Goal: Task Accomplishment & Management: Use online tool/utility

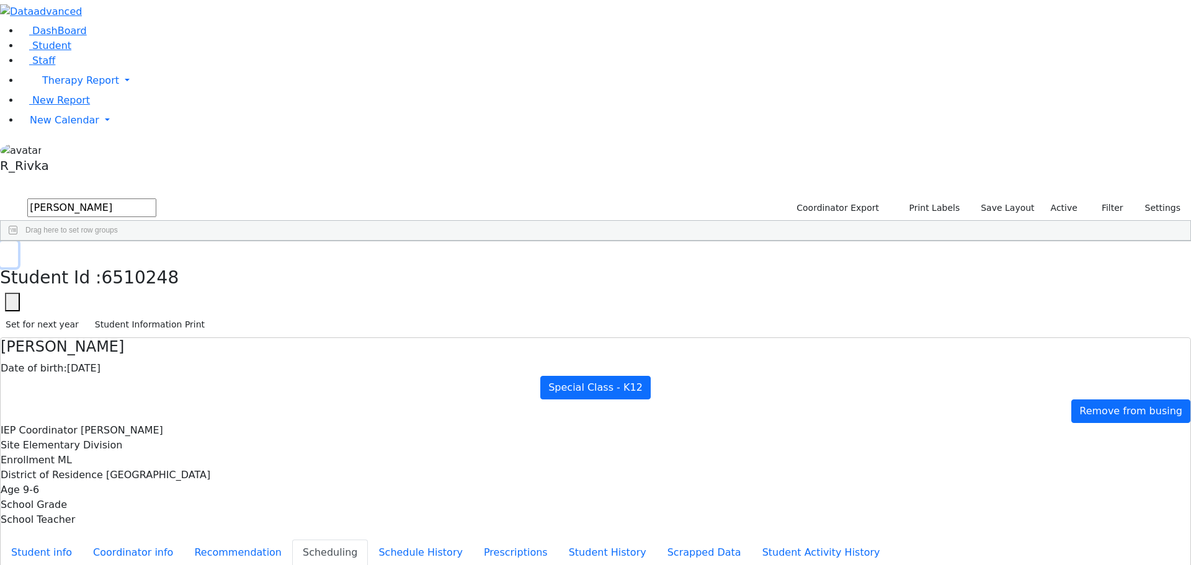
click at [12, 251] on icon "button" at bounding box center [9, 254] width 7 height 7
click at [85, 126] on span "New Calendar" at bounding box center [64, 120] width 69 height 12
click at [71, 153] on link "Calendar" at bounding box center [49, 145] width 45 height 15
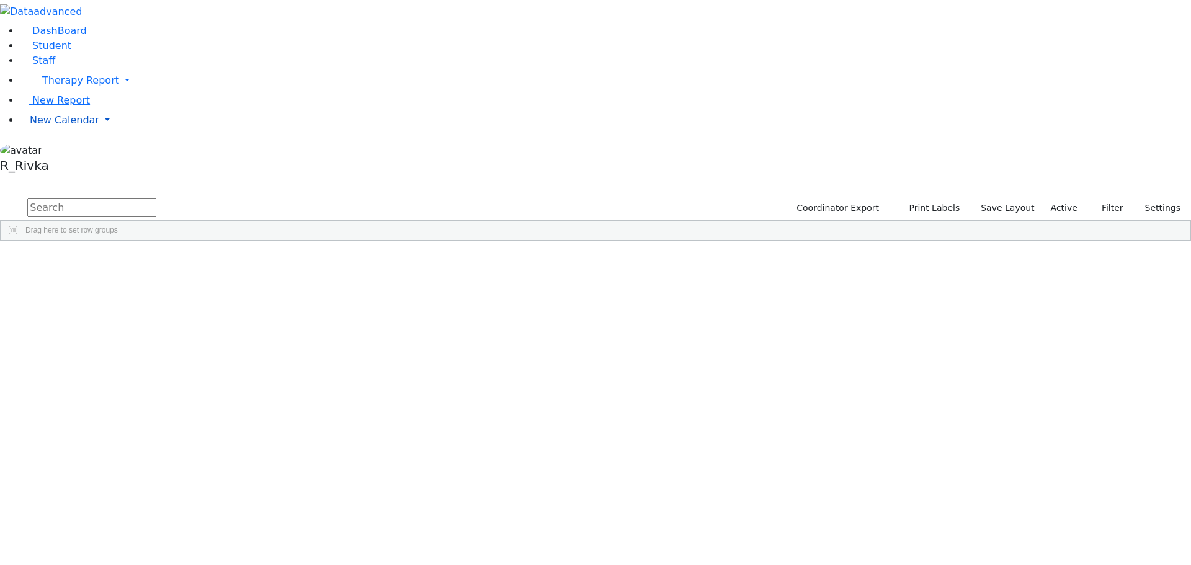
click at [51, 126] on span "New Calendar" at bounding box center [64, 120] width 69 height 12
click at [54, 151] on span "Calendar" at bounding box center [49, 145] width 45 height 12
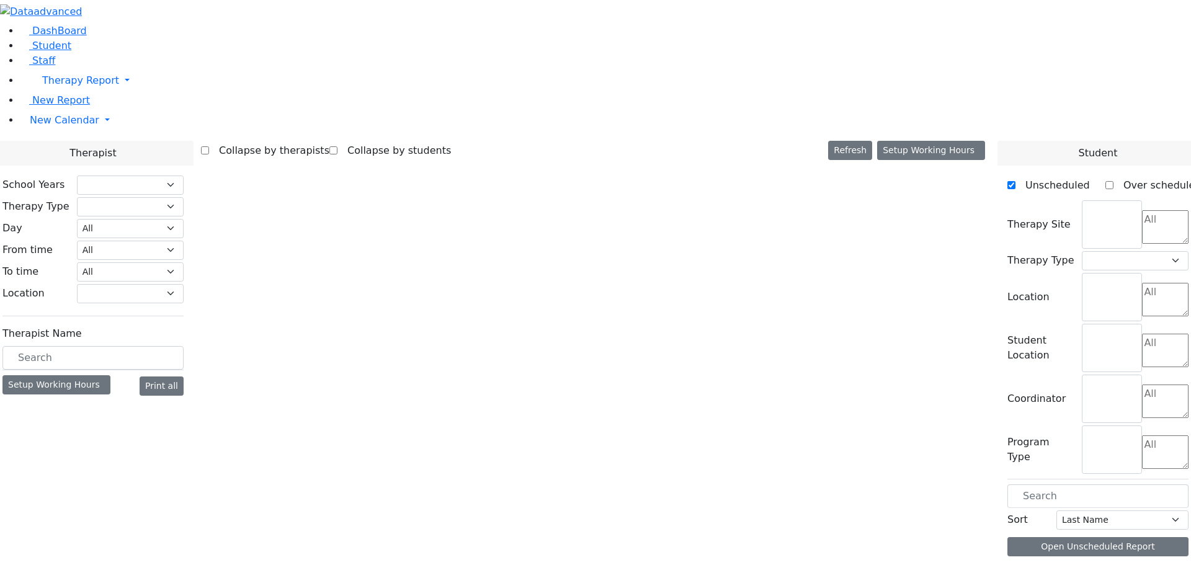
select select "212"
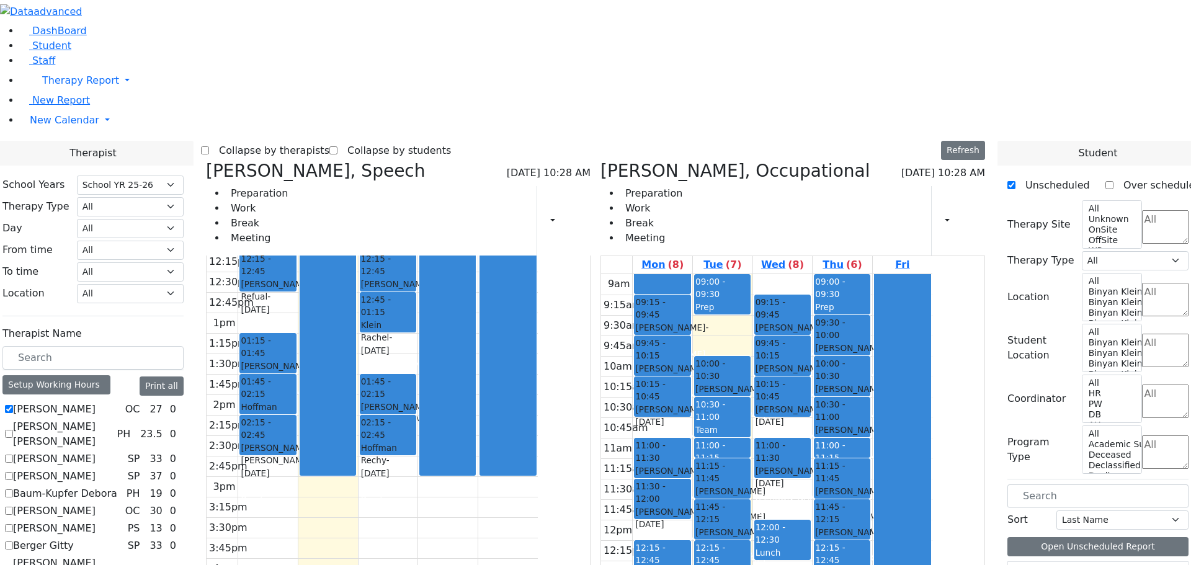
scroll to position [837, 0]
checkbox input "true"
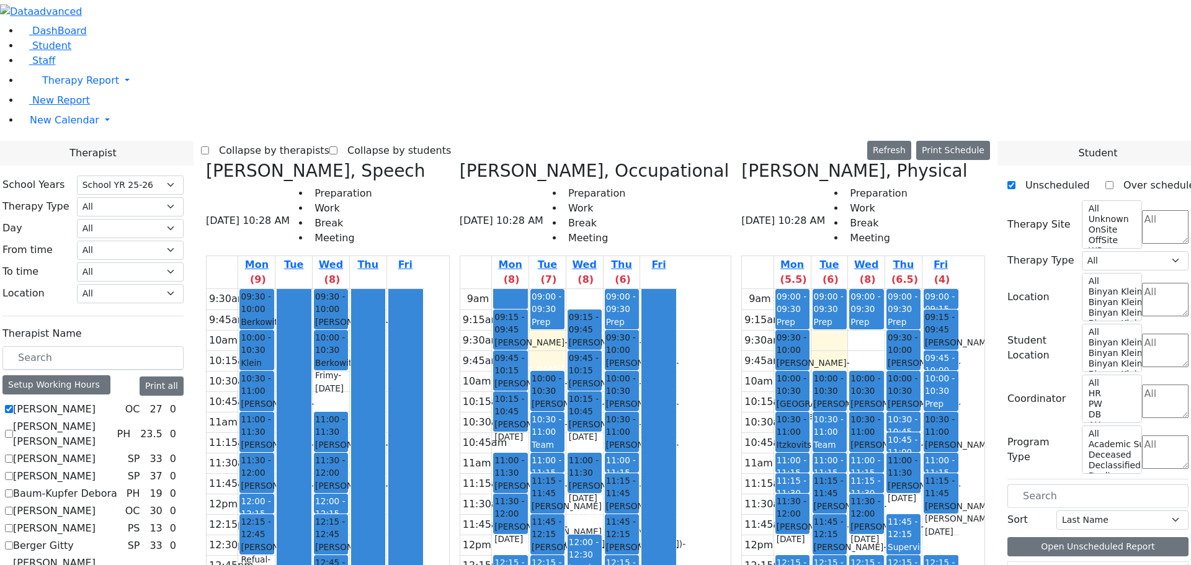
click at [206, 161] on icon at bounding box center [206, 171] width 0 height 20
checkbox input "false"
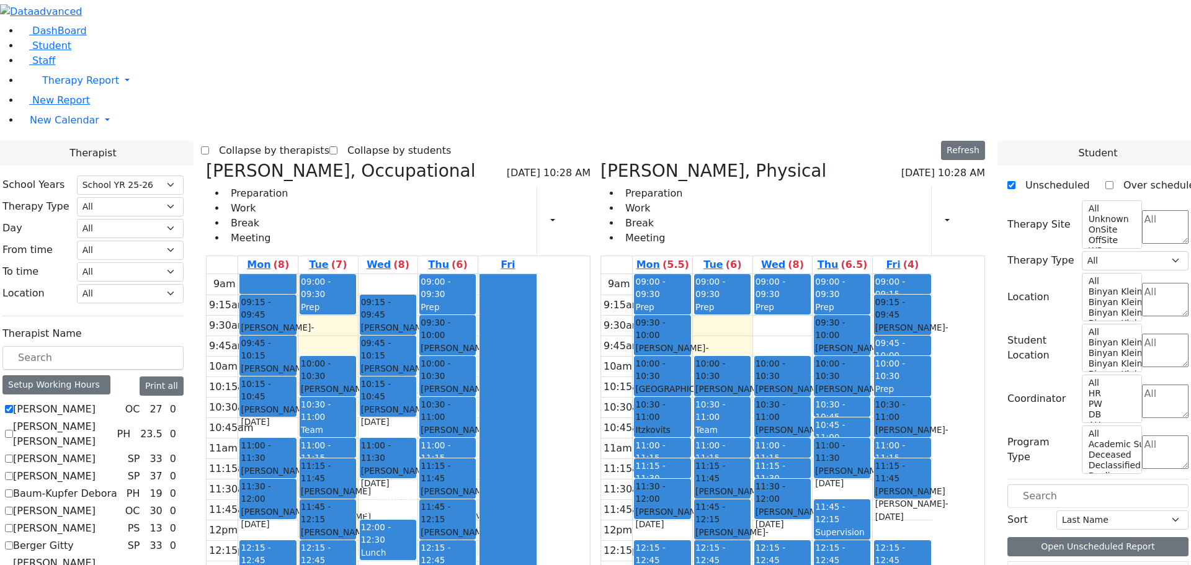
click at [206, 161] on icon at bounding box center [206, 171] width 0 height 20
select select "2"
checkbox input "false"
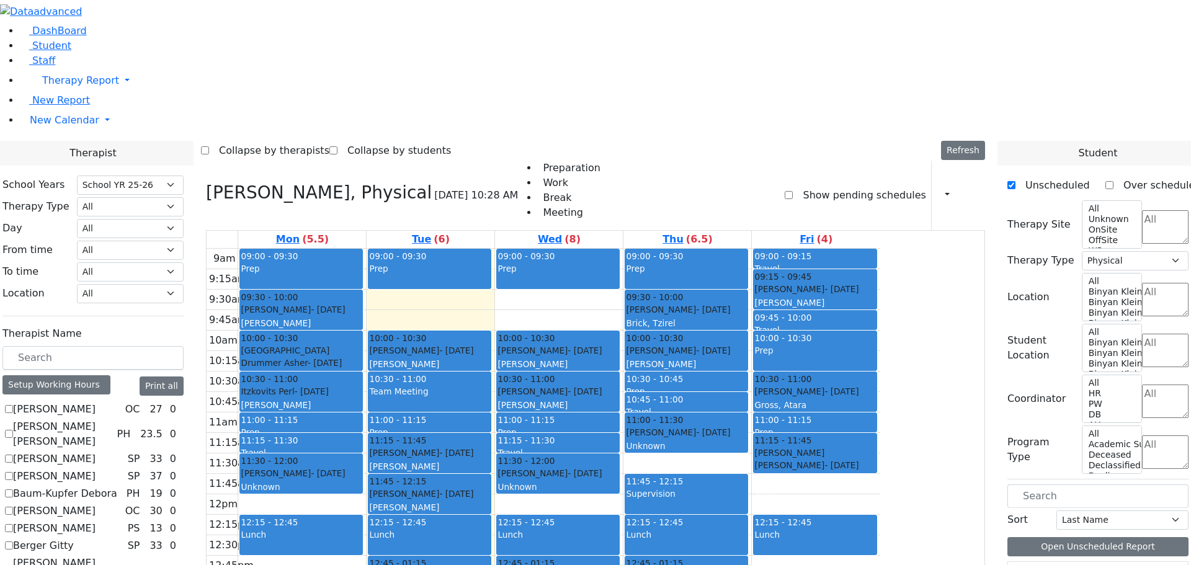
scroll to position [62, 0]
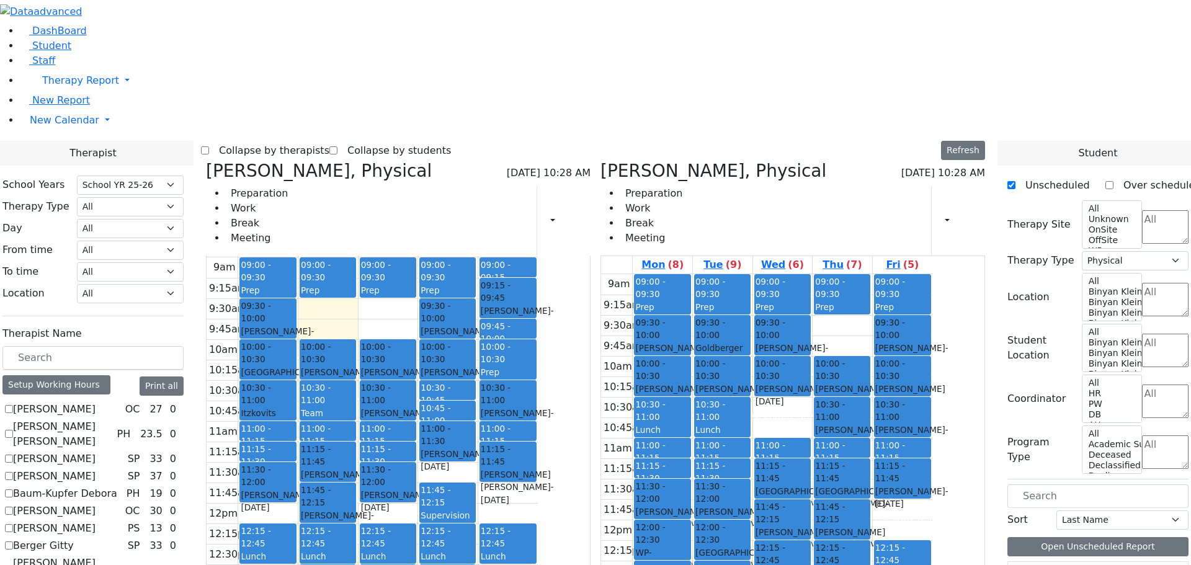
scroll to position [0, 0]
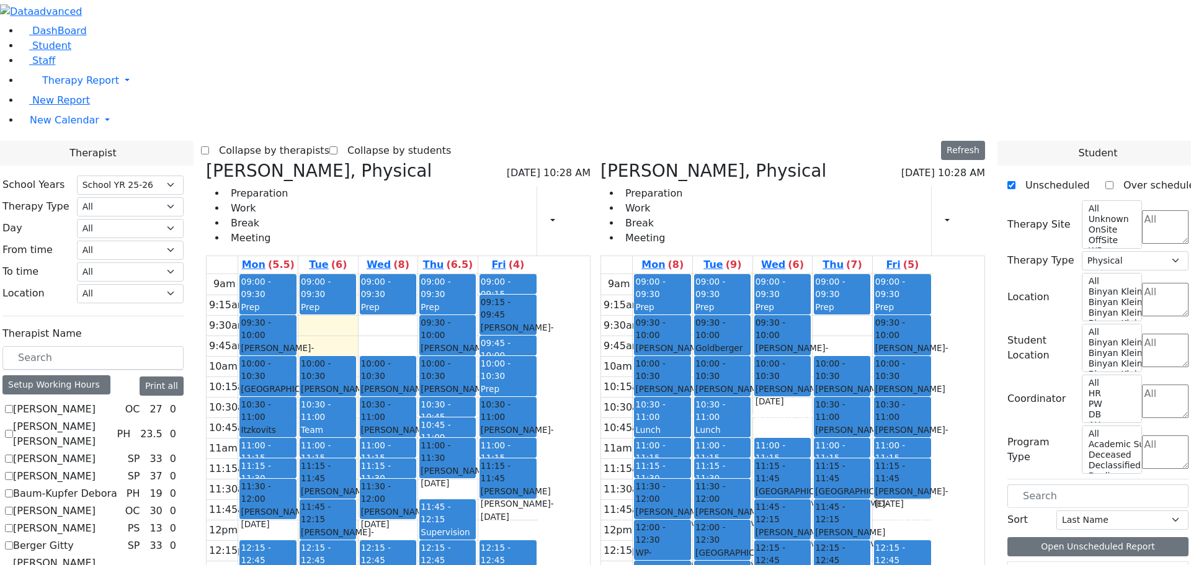
drag, startPoint x: 495, startPoint y: 483, endPoint x: 830, endPoint y: 372, distance: 352.8
click at [830, 372] on div "Reese Amy, Physical 09/02/2025 10:28 AM Preparation Work Break Meeting Print Sc…" at bounding box center [595, 464] width 789 height 606
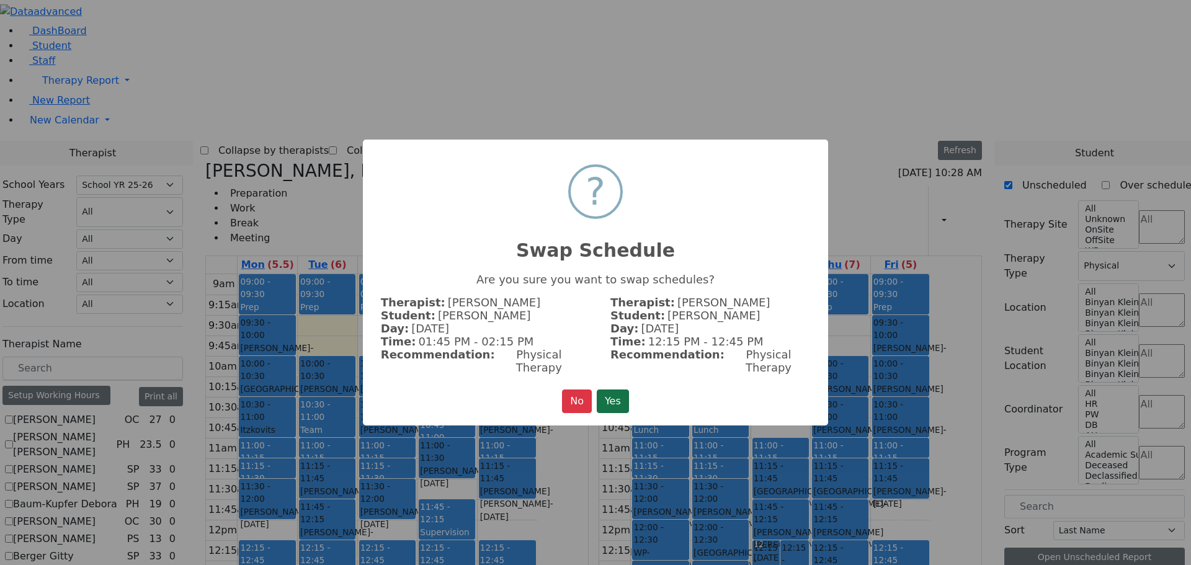
click at [611, 391] on button "Yes" at bounding box center [613, 401] width 32 height 24
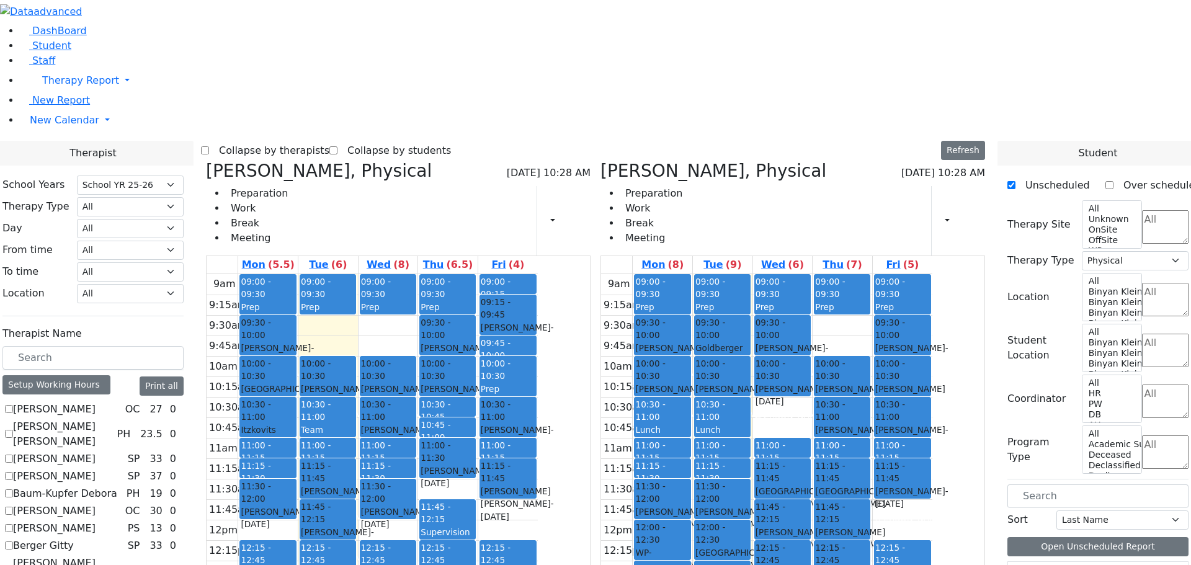
drag, startPoint x: 506, startPoint y: 494, endPoint x: 835, endPoint y: 372, distance: 351.0
click at [835, 372] on div "Reese Amy, Physical 09/02/2025 10:28 AM Preparation Work Break Meeting Print Sc…" at bounding box center [595, 464] width 789 height 606
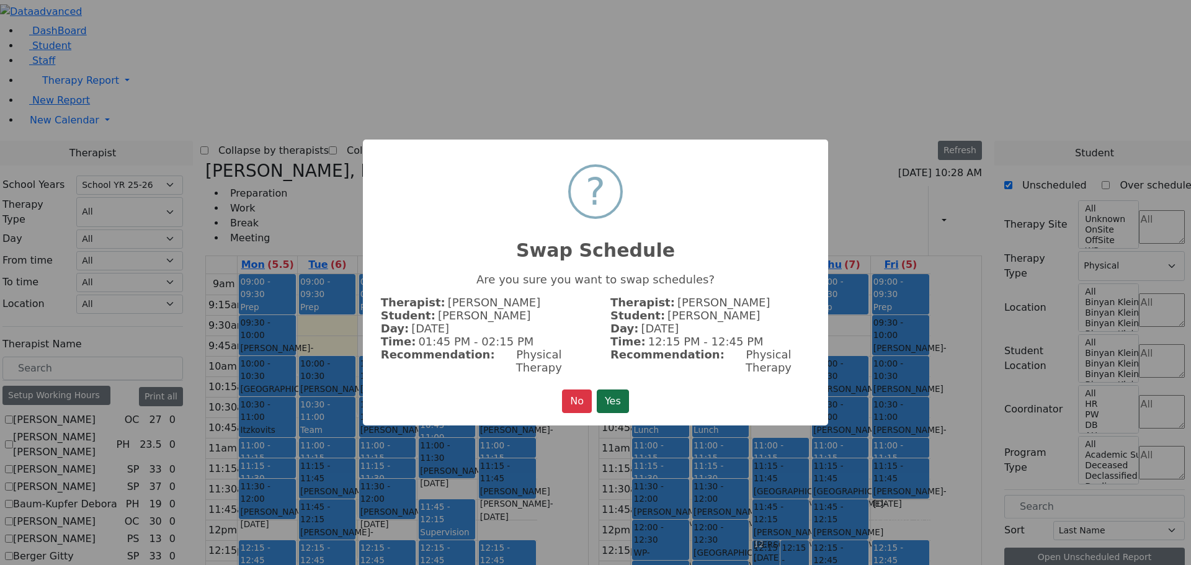
click at [617, 389] on button "Yes" at bounding box center [613, 401] width 32 height 24
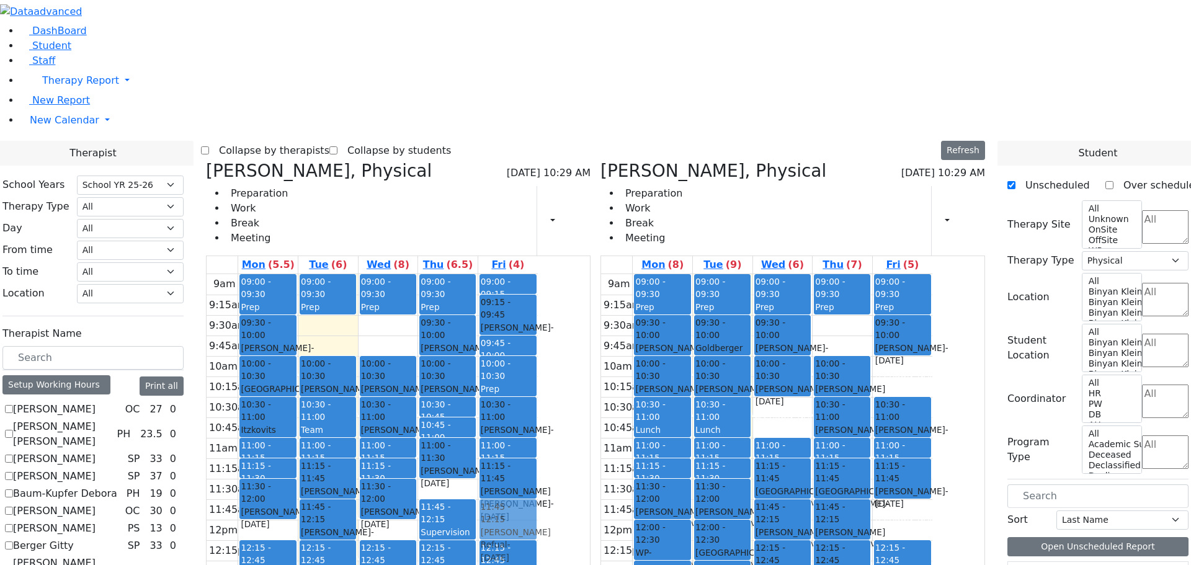
drag, startPoint x: 960, startPoint y: 191, endPoint x: 623, endPoint y: 330, distance: 364.8
click at [623, 330] on div "Reese Amy, Physical 09/02/2025 10:29 AM Preparation Work Break Meeting Print Sc…" at bounding box center [595, 464] width 789 height 606
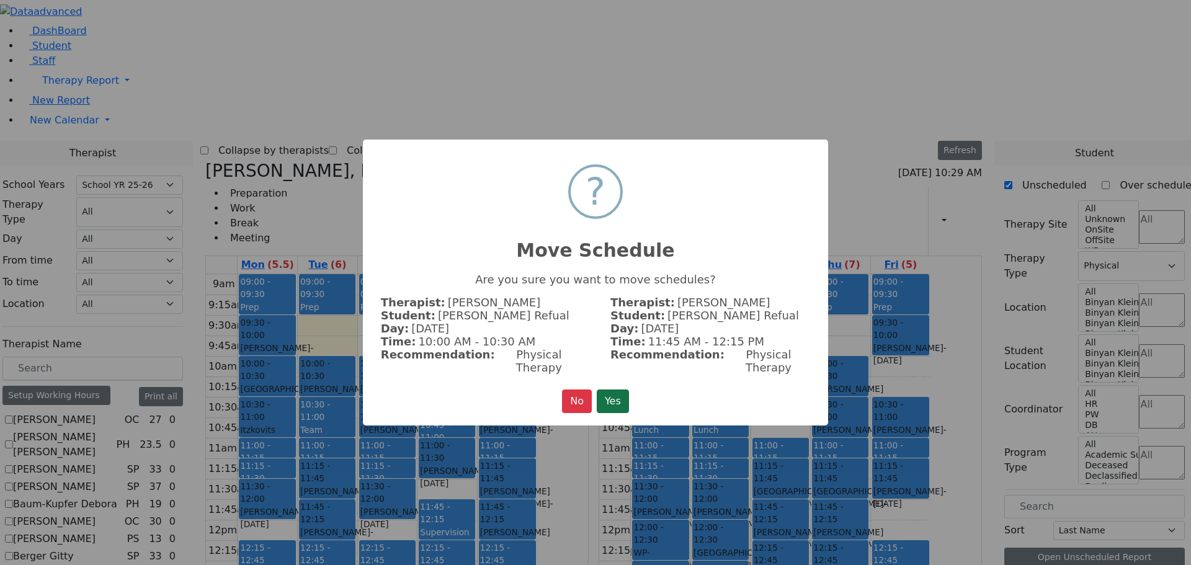
click at [620, 389] on button "Yes" at bounding box center [613, 401] width 32 height 24
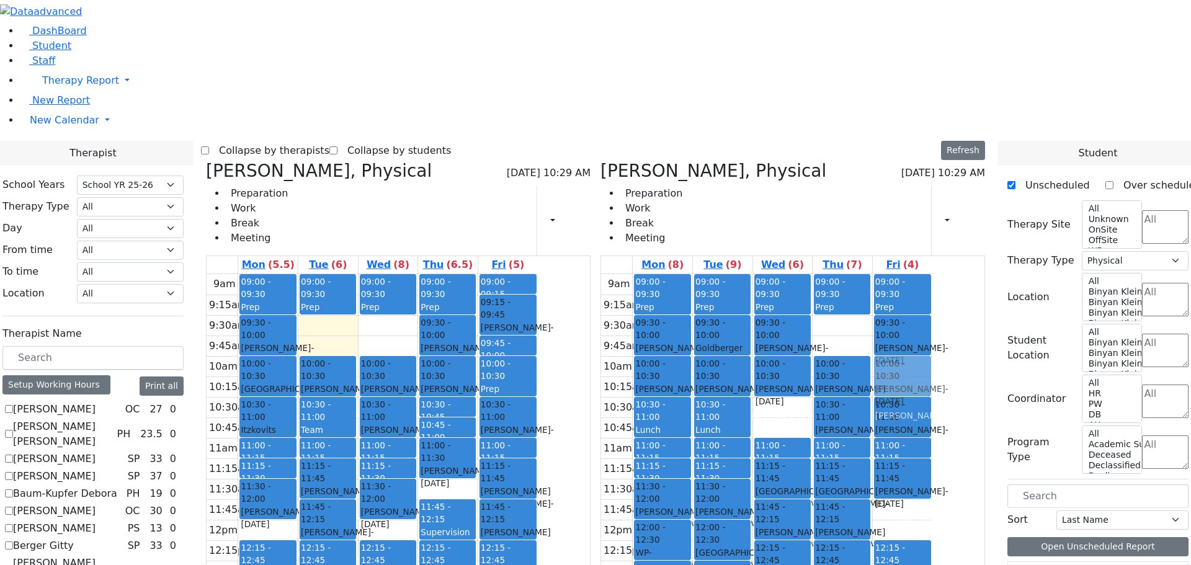
drag, startPoint x: 505, startPoint y: 481, endPoint x: 990, endPoint y: 196, distance: 561.8
click at [990, 192] on div "Reese Amy, Physical 09/02/2025 10:29 AM Preparation Work Break Meeting Print Sc…" at bounding box center [595, 464] width 789 height 606
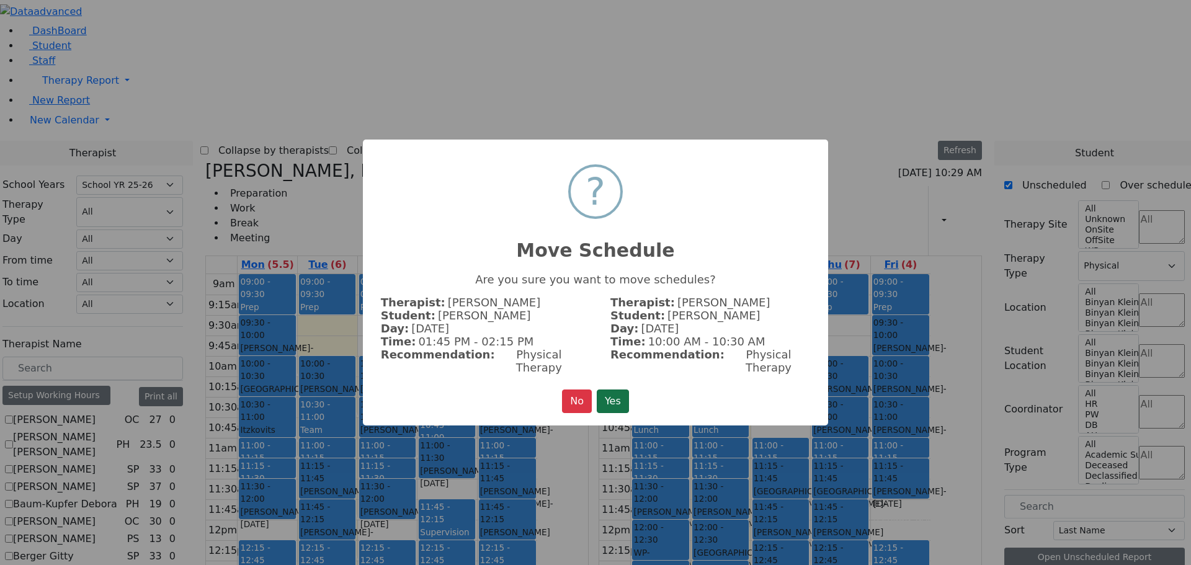
click at [624, 391] on button "Yes" at bounding box center [613, 401] width 32 height 24
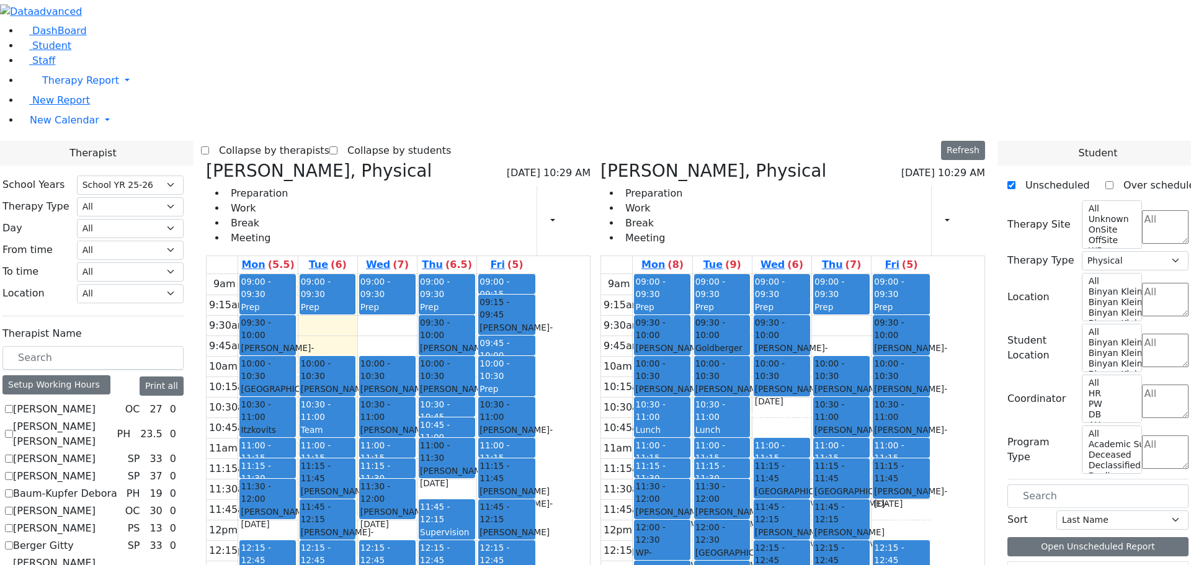
scroll to position [18, 0]
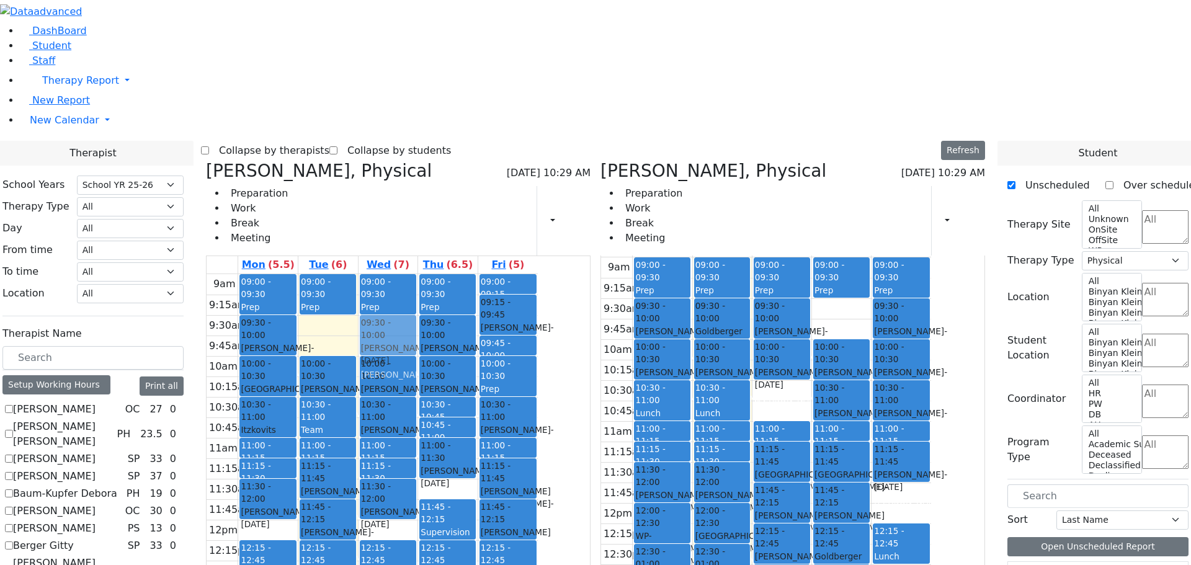
drag, startPoint x: 500, startPoint y: 412, endPoint x: 499, endPoint y: 162, distance: 249.9
click at [418, 274] on div "09:00 - 09:30 Prep 10:00 - 10:30 Stauber Tzvi - 03/08/2016 Jablin Meira 10:30 -…" at bounding box center [388, 519] width 60 height 491
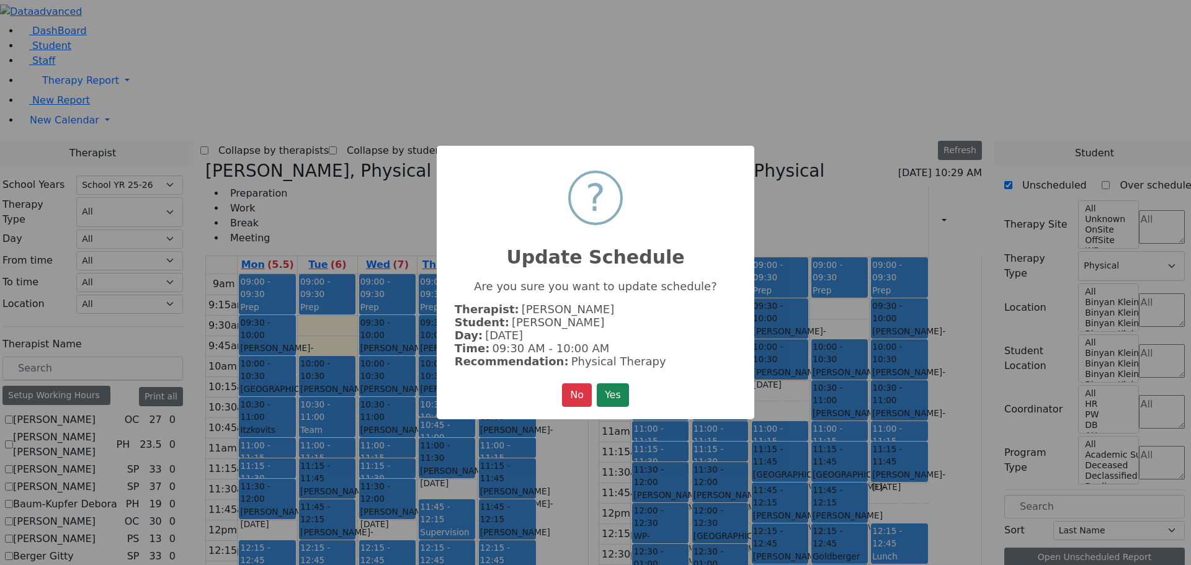
drag, startPoint x: 612, startPoint y: 389, endPoint x: 615, endPoint y: 381, distance: 9.2
click at [615, 385] on button "Yes" at bounding box center [613, 395] width 32 height 24
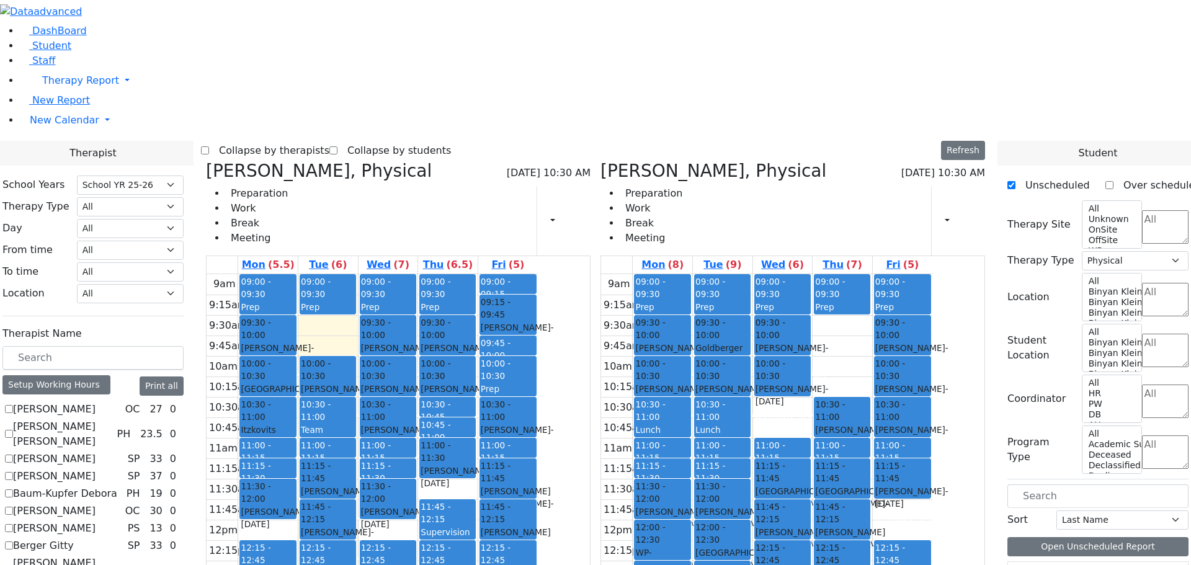
drag, startPoint x: 902, startPoint y: 187, endPoint x: 513, endPoint y: 409, distance: 448.6
click at [513, 409] on div "Reese Amy, Physical 09/02/2025 10:30 AM Preparation Work Break Meeting Print Sc…" at bounding box center [595, 464] width 789 height 606
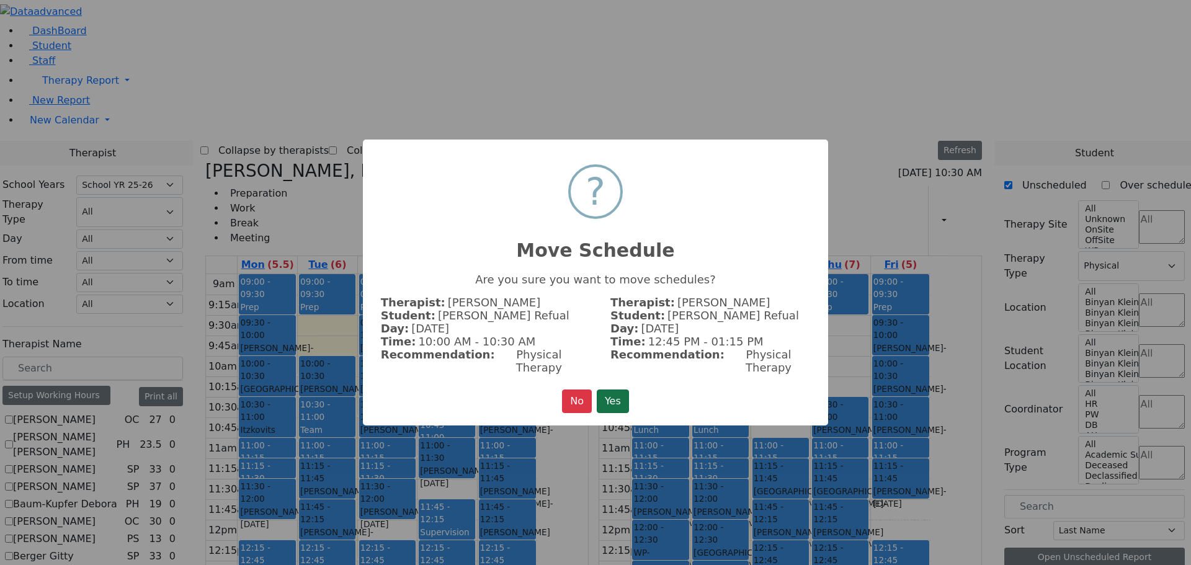
click at [615, 389] on button "Yes" at bounding box center [613, 401] width 32 height 24
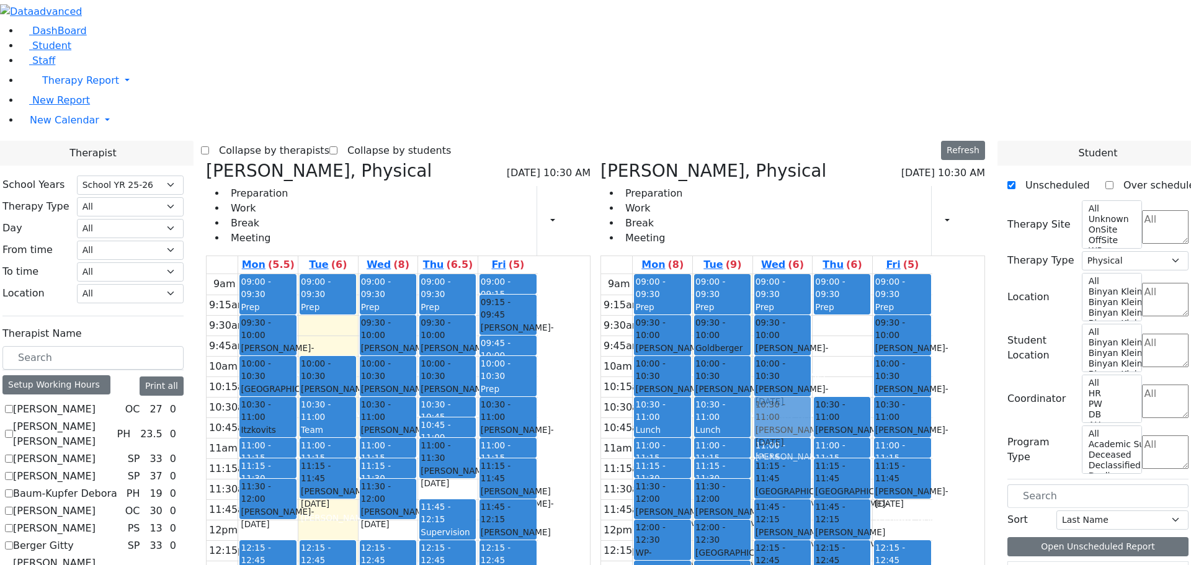
drag, startPoint x: 449, startPoint y: 335, endPoint x: 835, endPoint y: 232, distance: 400.0
click at [835, 232] on div "Reese Amy, Physical 09/02/2025 10:30 AM Preparation Work Break Meeting Print Sc…" at bounding box center [595, 464] width 789 height 606
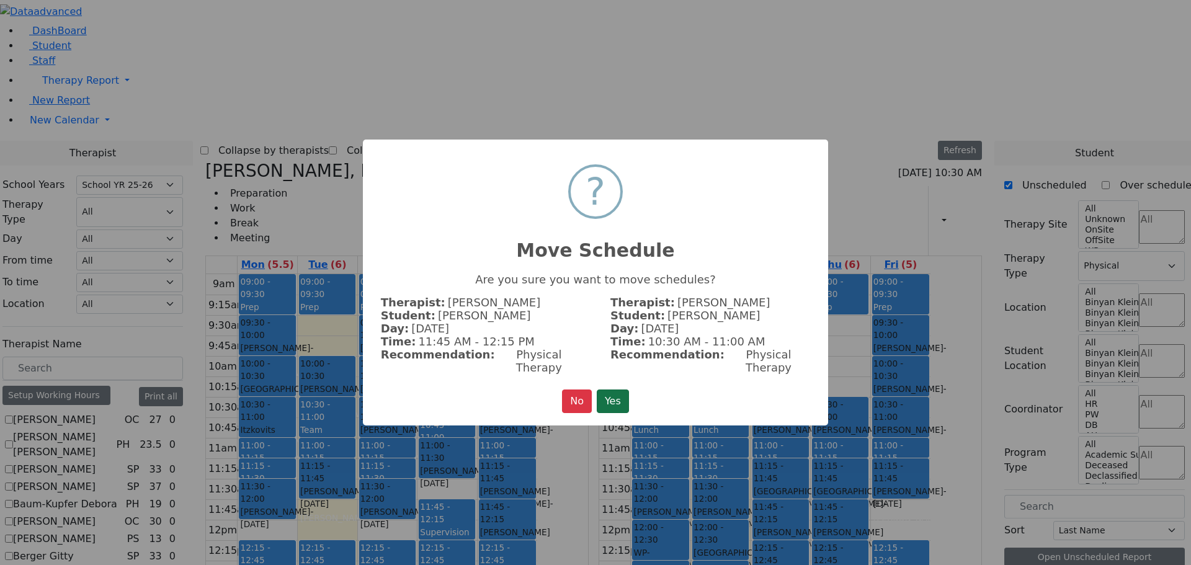
click at [616, 389] on button "Yes" at bounding box center [613, 401] width 32 height 24
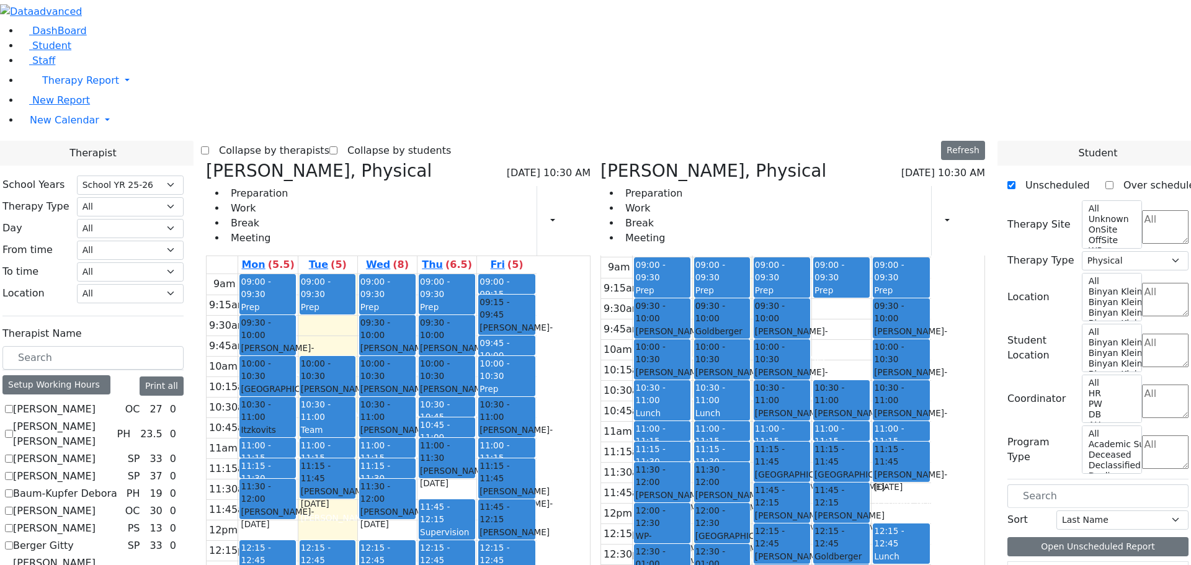
scroll to position [0, 0]
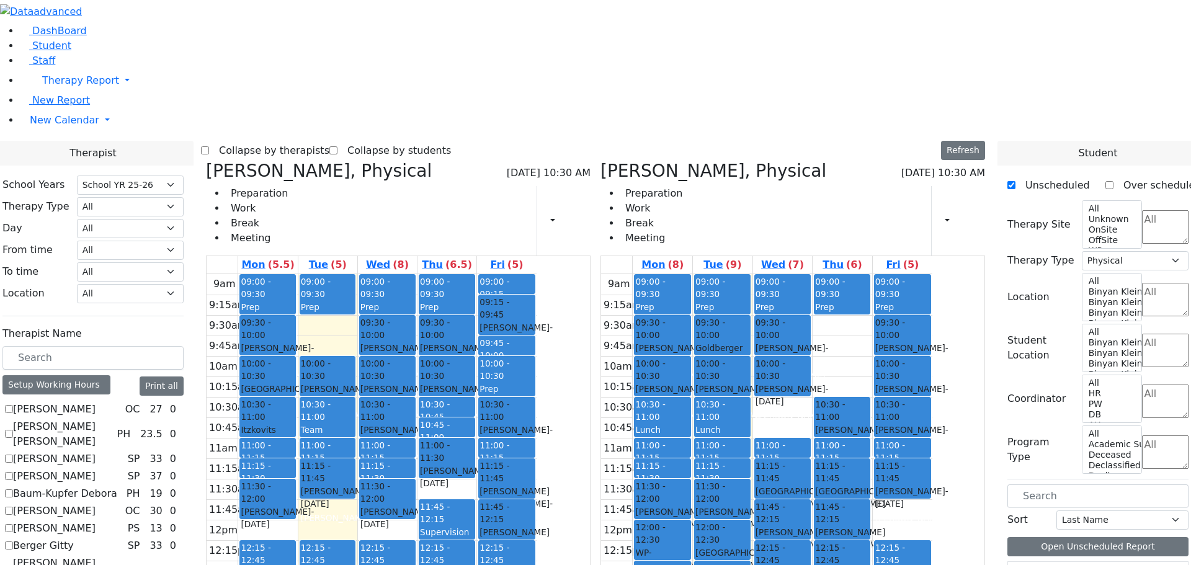
drag, startPoint x: 848, startPoint y: 207, endPoint x: 740, endPoint y: 522, distance: 333.2
click at [735, 534] on tr "09:00 - 09:30 Prep 09:30 - 10:00 Leifer Yechiel - 08/27/2015 Volfman Dovid Grad…" at bounding box center [766, 519] width 331 height 491
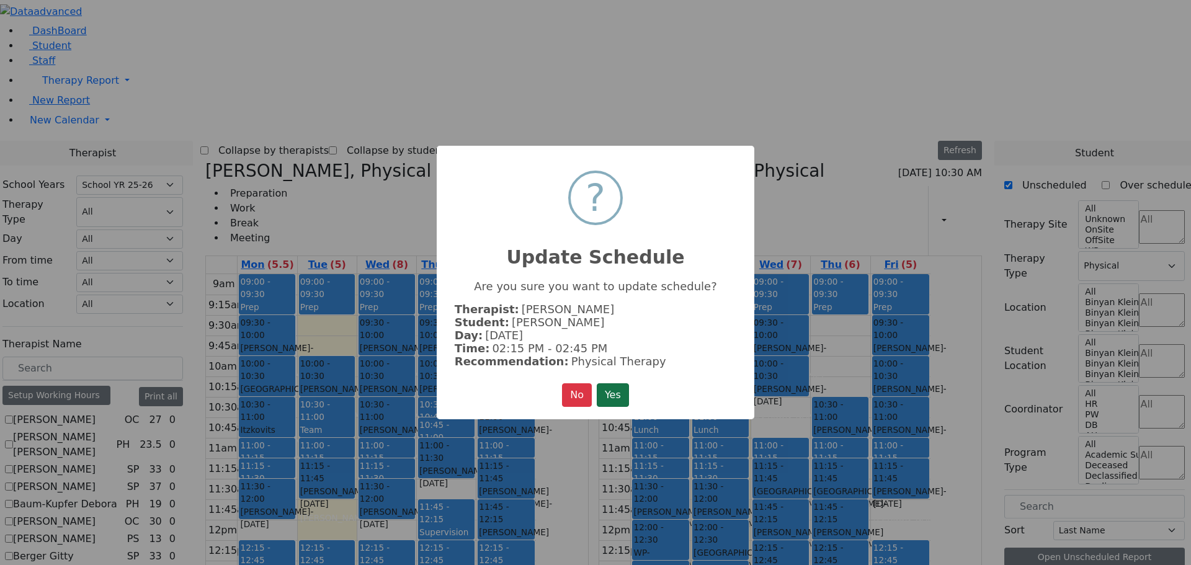
click at [623, 393] on button "Yes" at bounding box center [613, 395] width 32 height 24
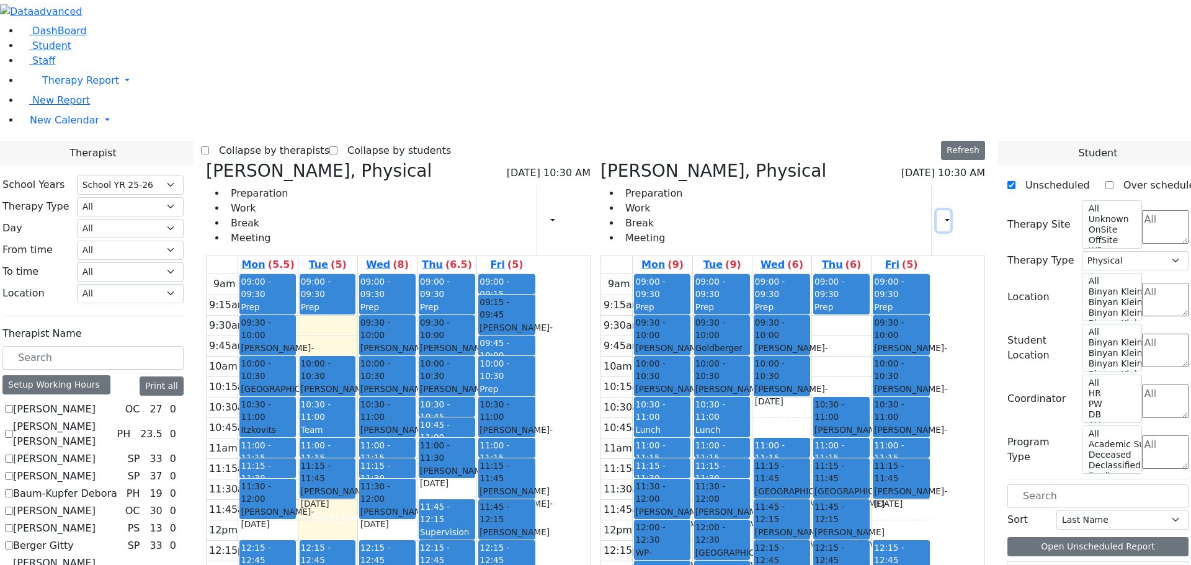
click at [939, 215] on icon "button" at bounding box center [939, 221] width 0 height 12
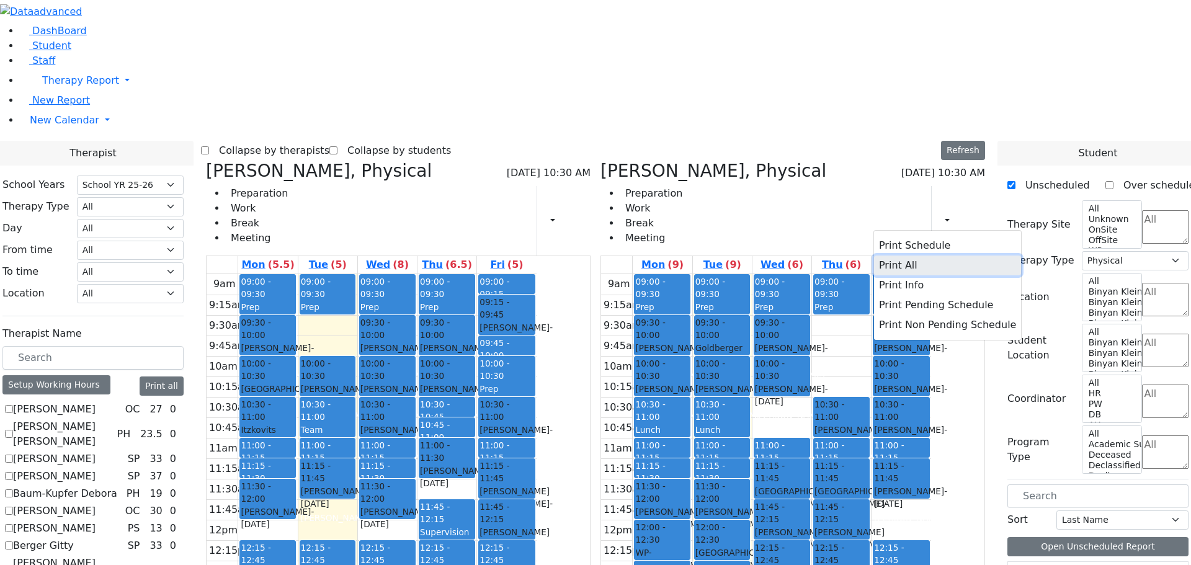
click at [897, 255] on button "Print All" at bounding box center [947, 265] width 147 height 20
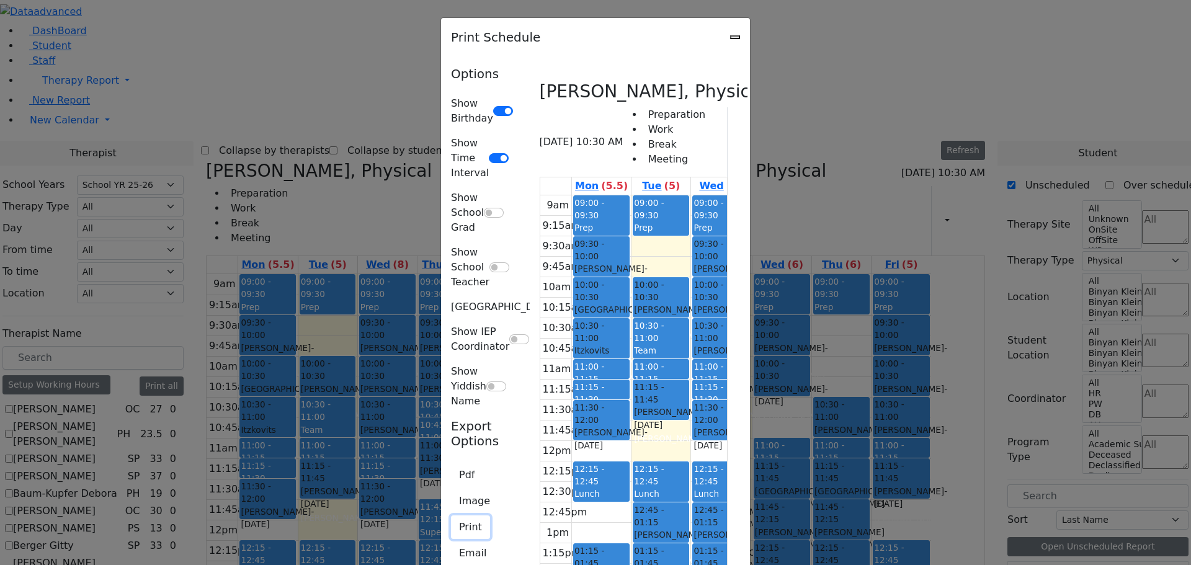
click at [451, 515] on button "Print" at bounding box center [470, 527] width 39 height 24
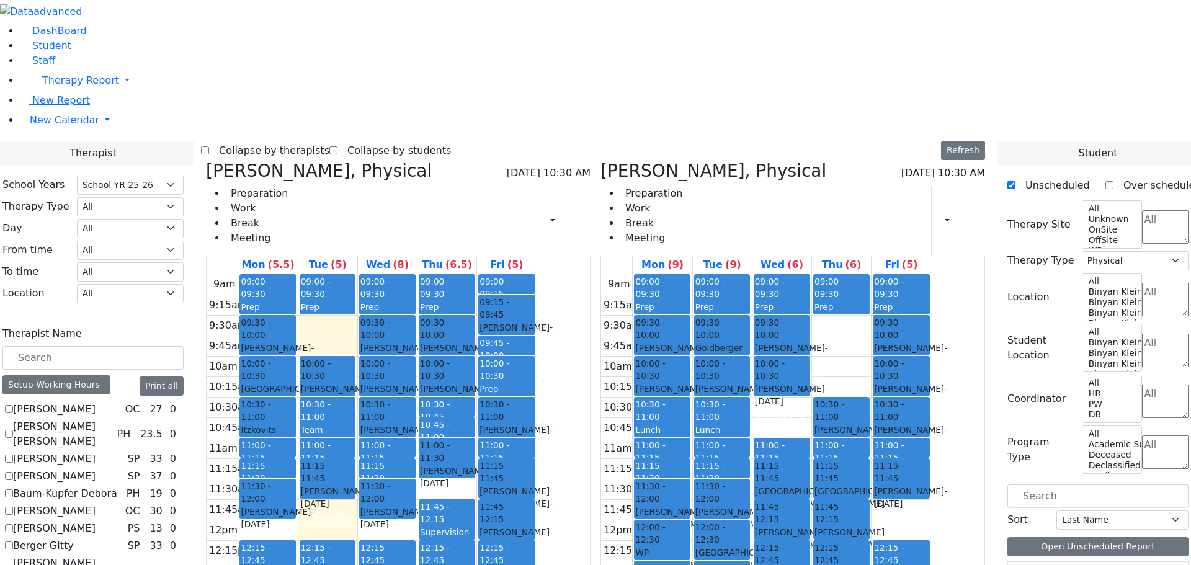
checkbox input "false"
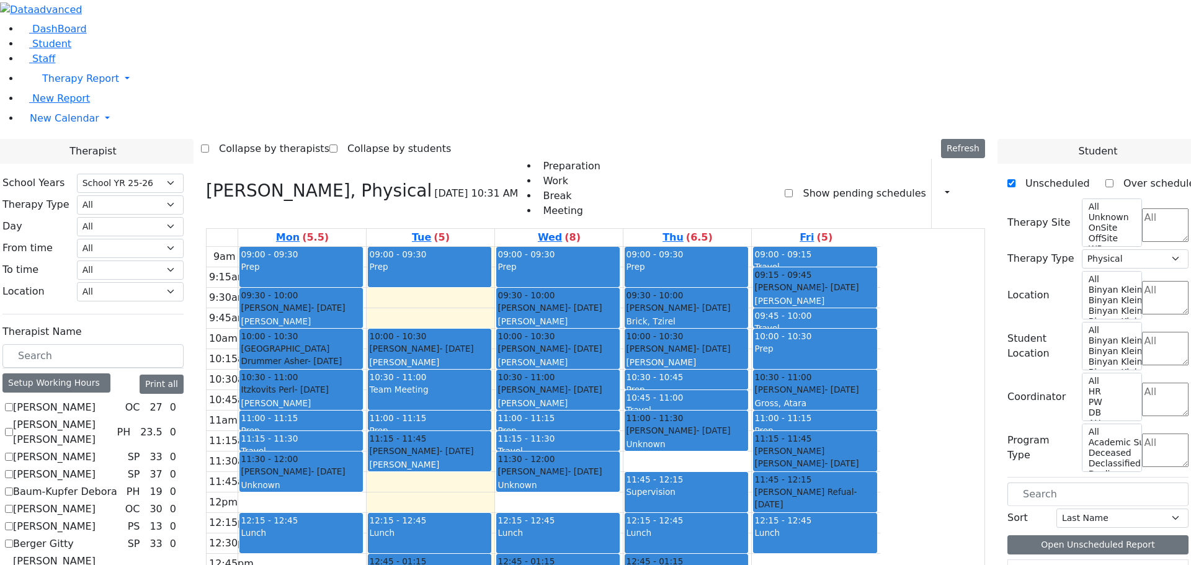
scroll to position [806, 0]
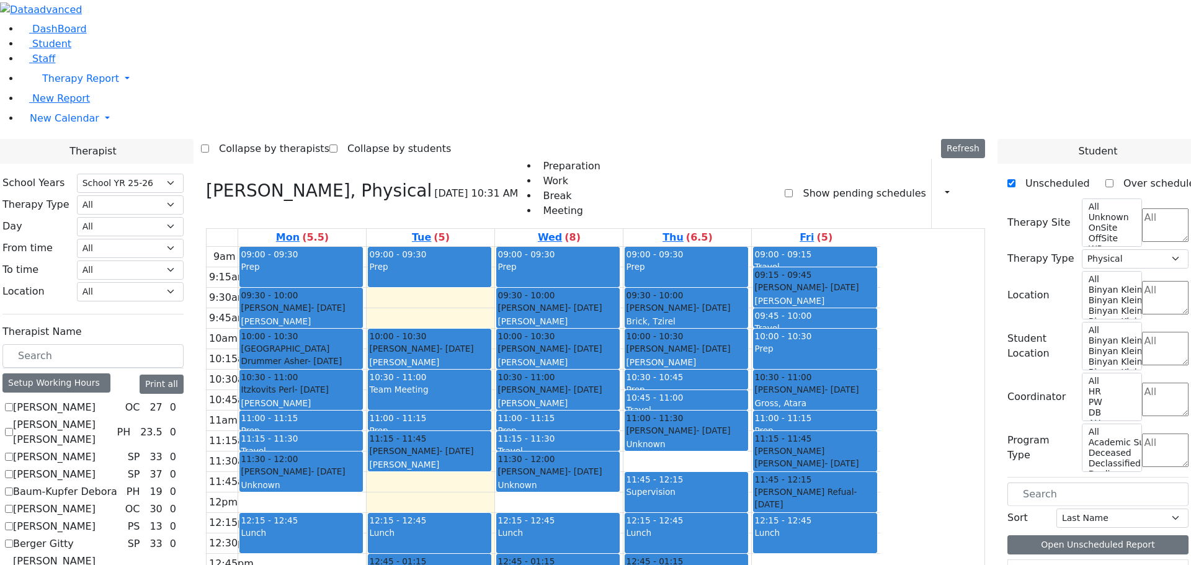
checkbox input "true"
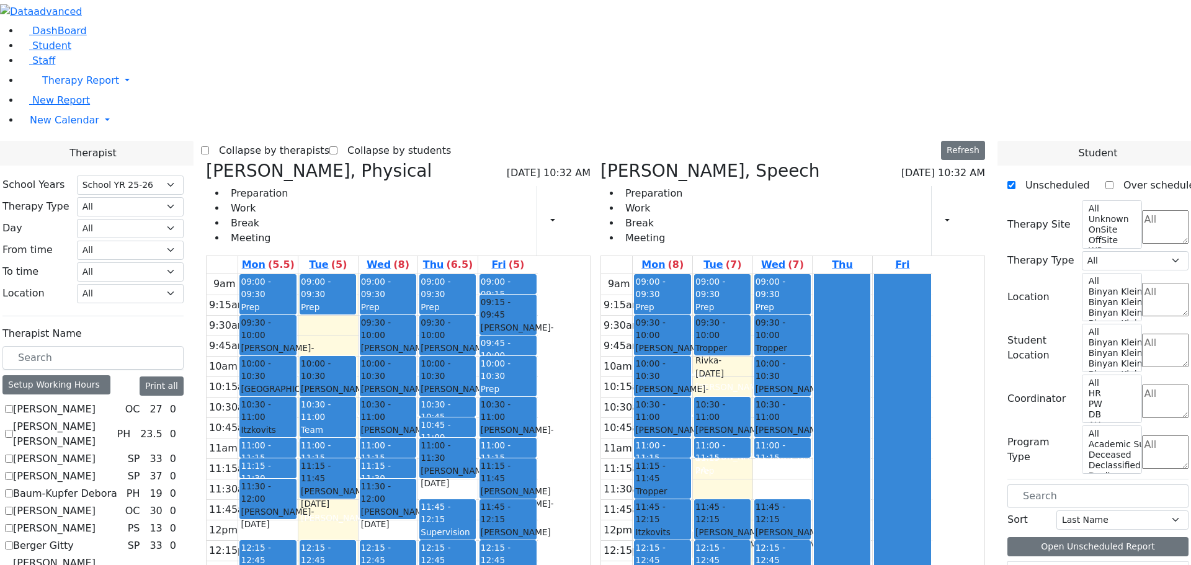
scroll to position [0, 0]
click at [206, 161] on icon at bounding box center [206, 171] width 0 height 20
select select "3"
checkbox input "false"
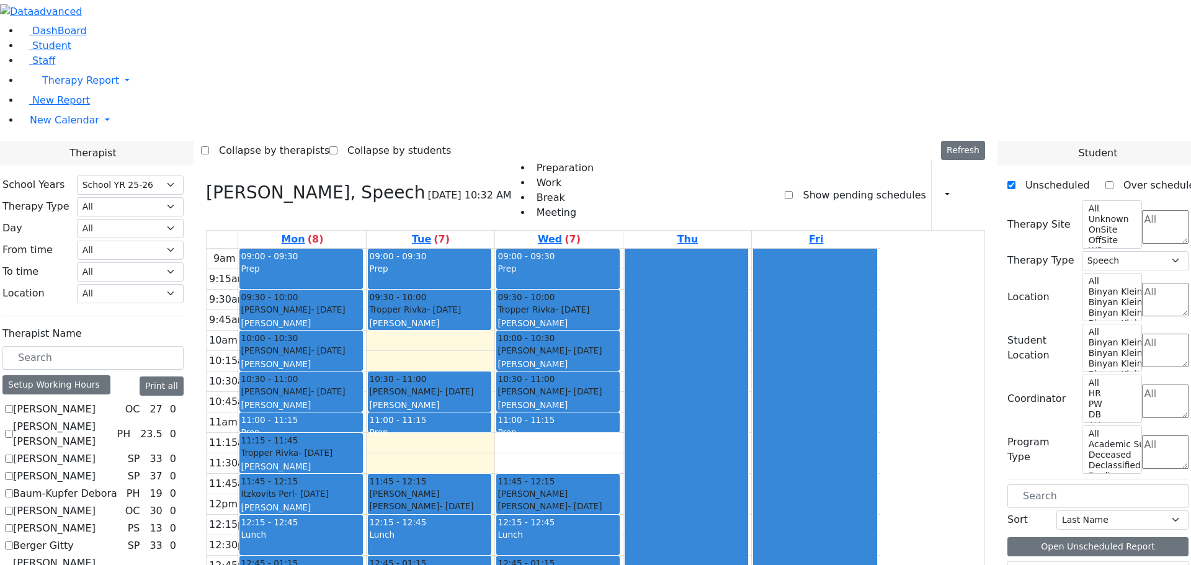
scroll to position [248, 0]
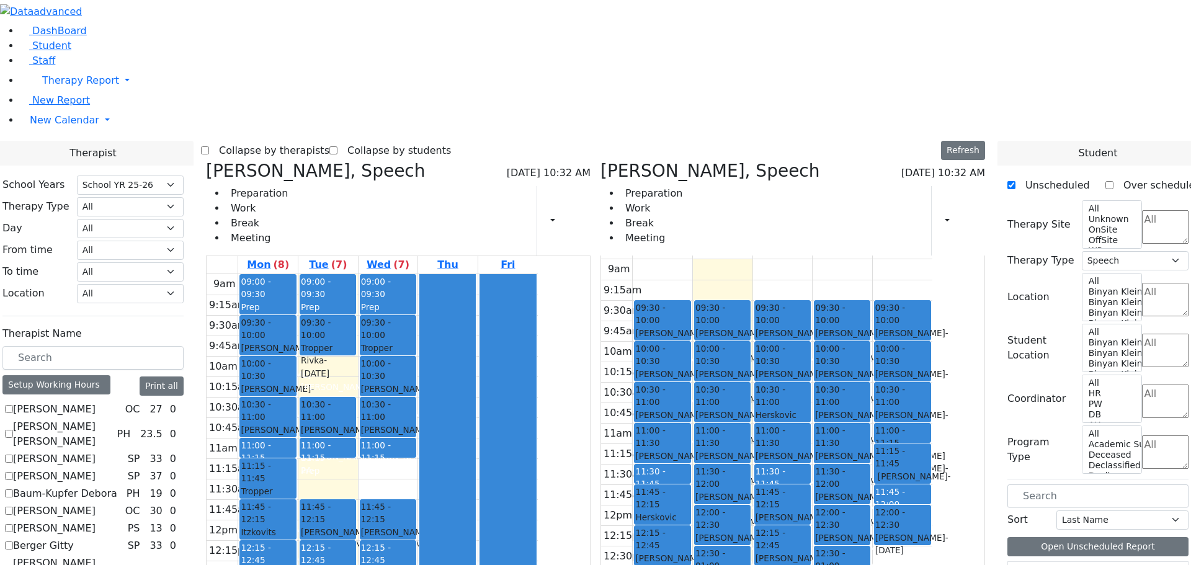
scroll to position [18, 0]
checkbox input "false"
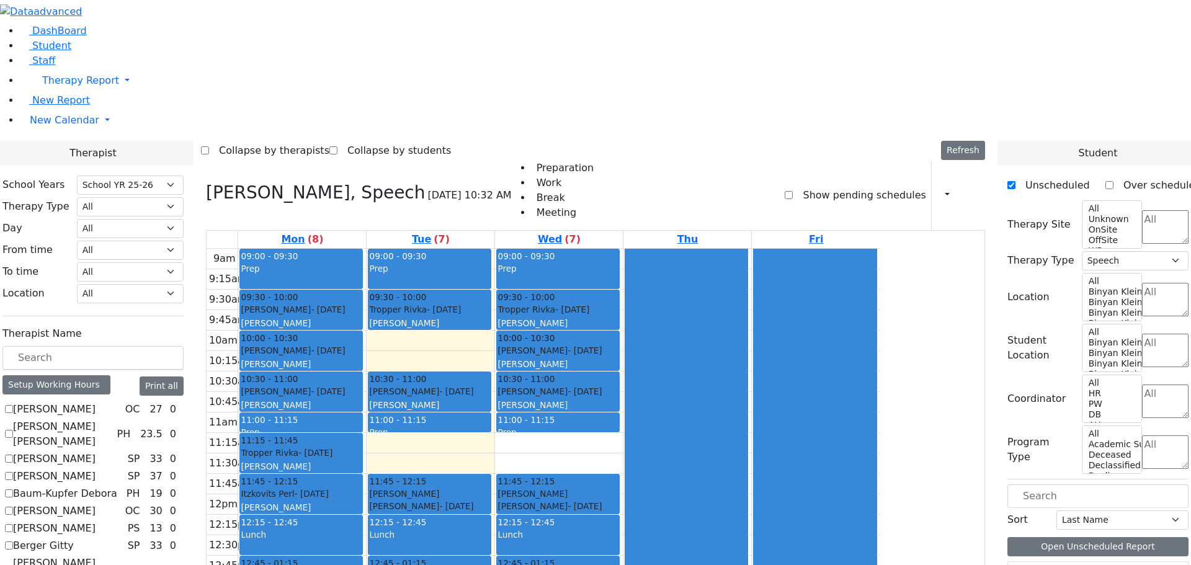
scroll to position [372, 0]
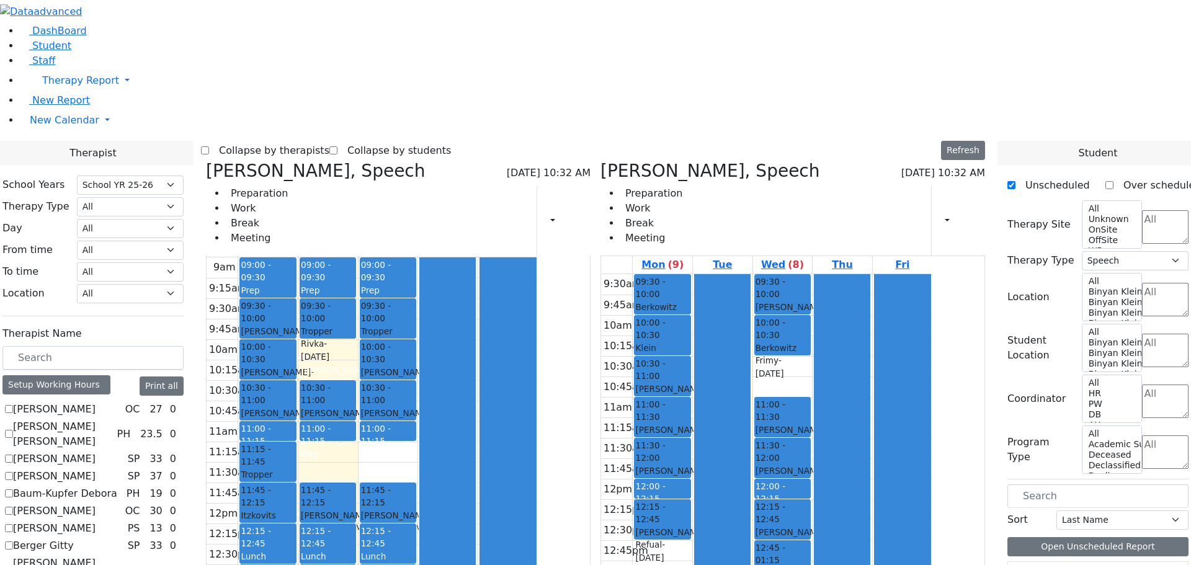
scroll to position [0, 0]
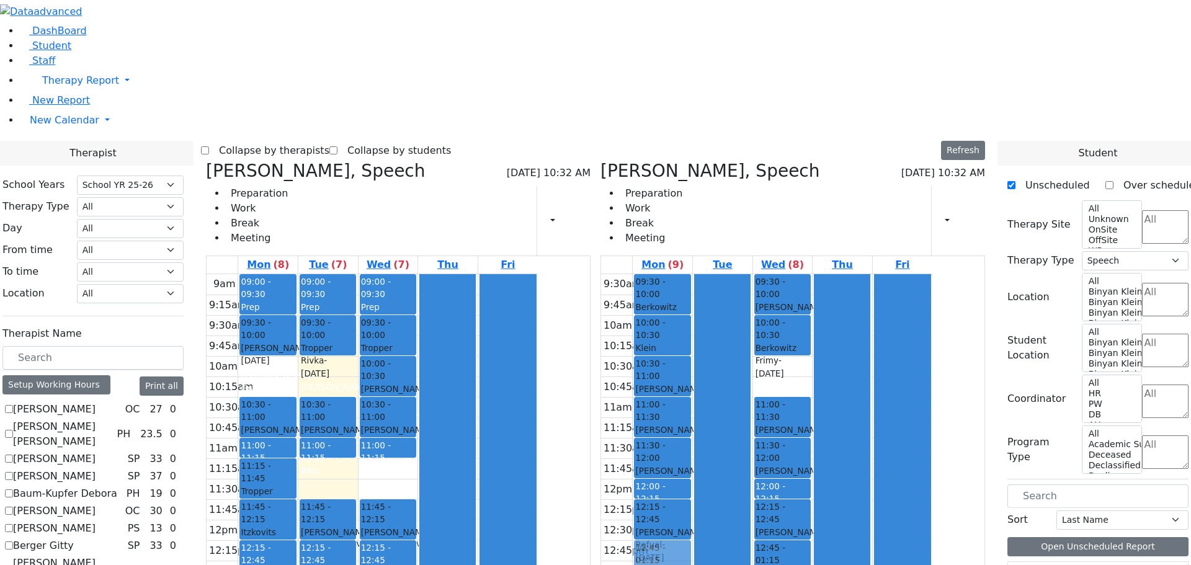
drag, startPoint x: 384, startPoint y: 169, endPoint x: 714, endPoint y: 366, distance: 385.2
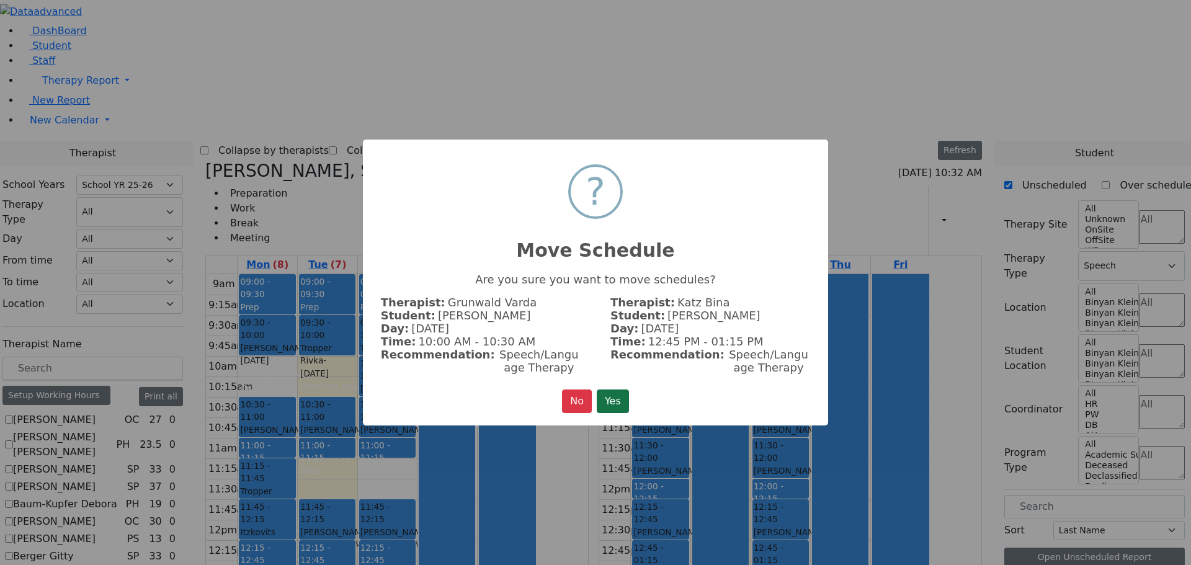
click at [615, 394] on button "Yes" at bounding box center [613, 401] width 32 height 24
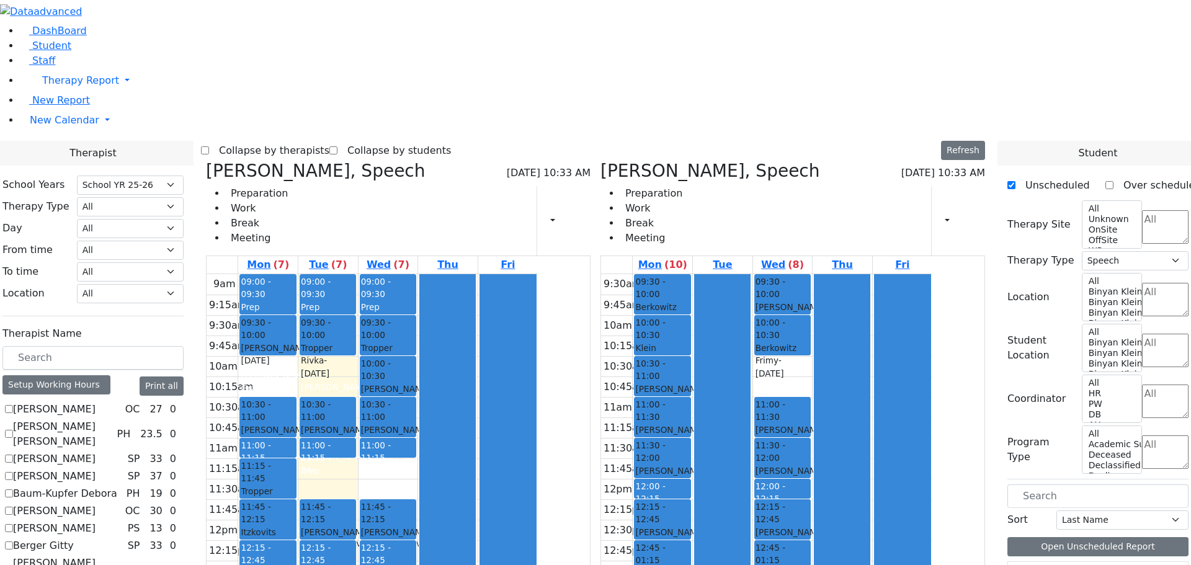
drag, startPoint x: 439, startPoint y: 391, endPoint x: 832, endPoint y: 417, distance: 394.0
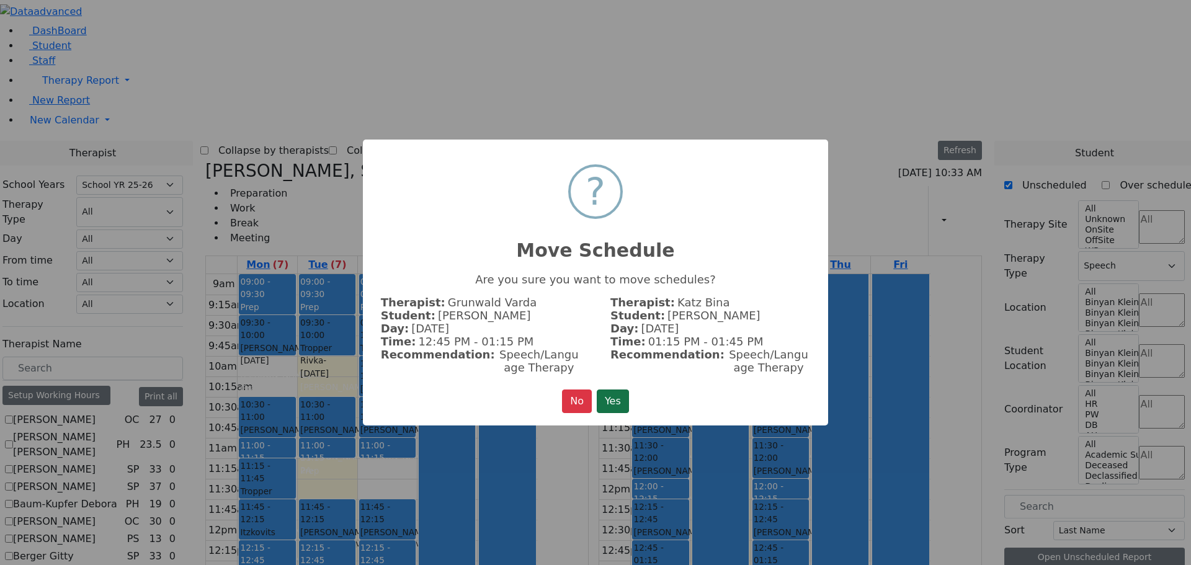
click at [599, 398] on button "Yes" at bounding box center [613, 401] width 32 height 24
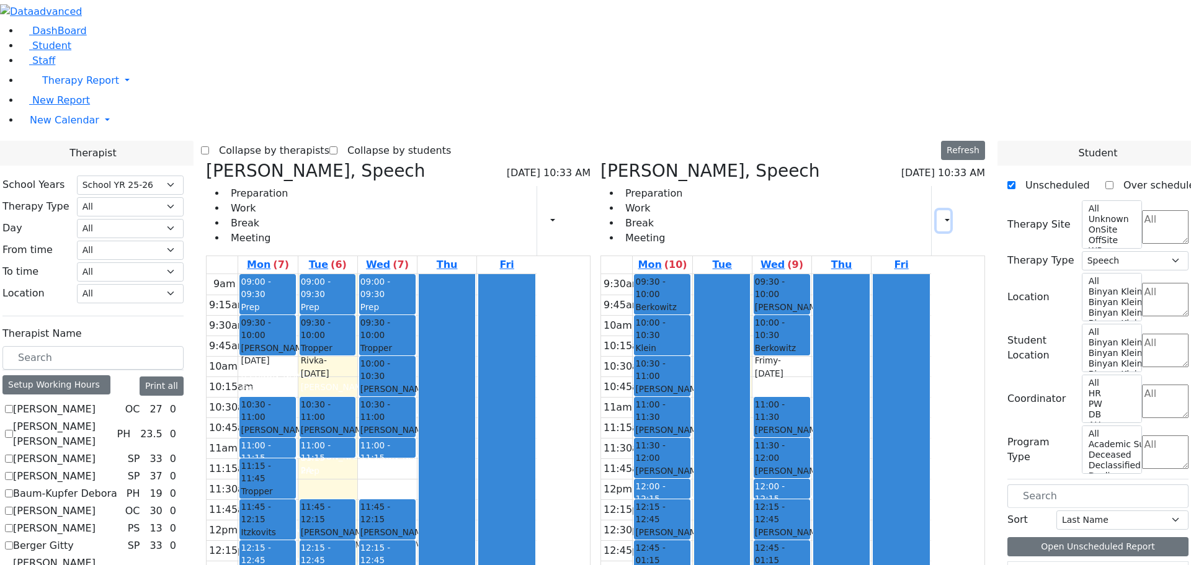
click at [939, 215] on icon "button" at bounding box center [939, 221] width 0 height 12
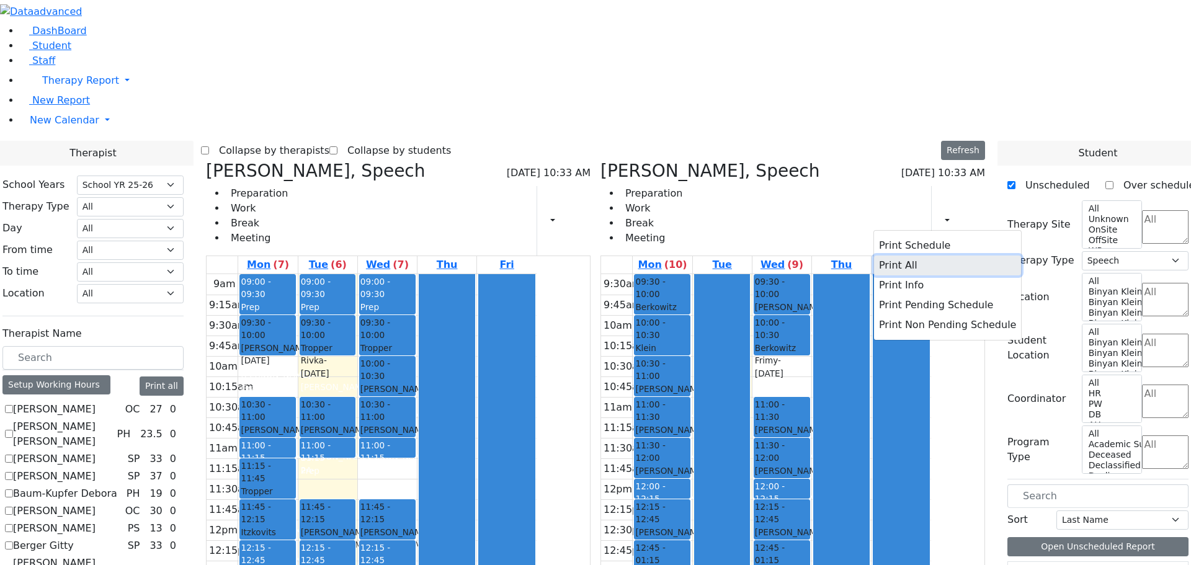
click at [894, 255] on button "Print All" at bounding box center [947, 265] width 147 height 20
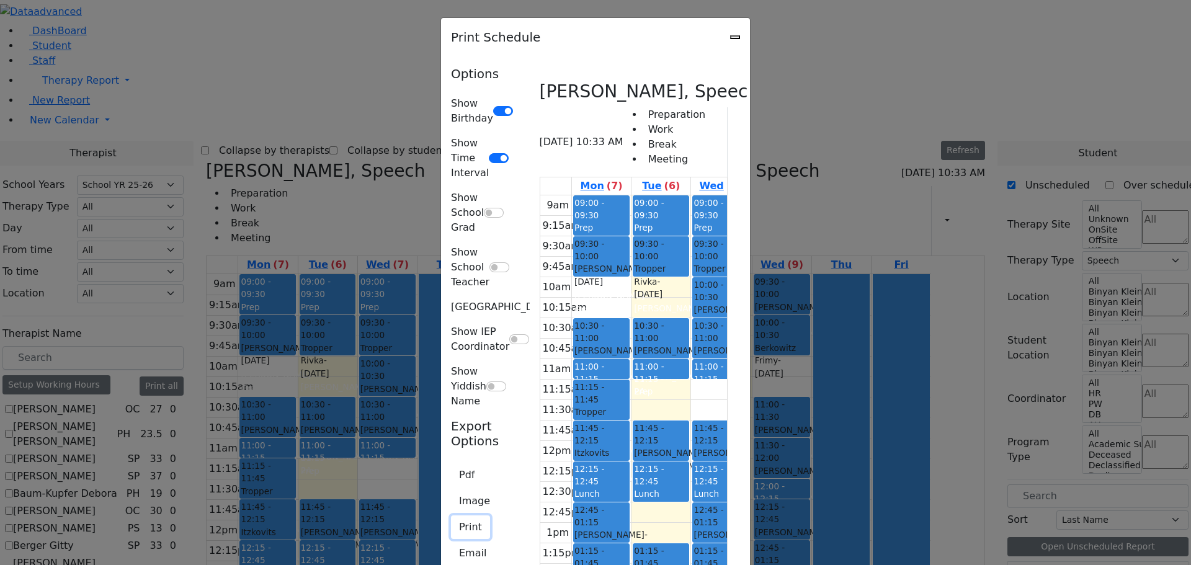
click at [451, 515] on button "Print" at bounding box center [470, 527] width 39 height 24
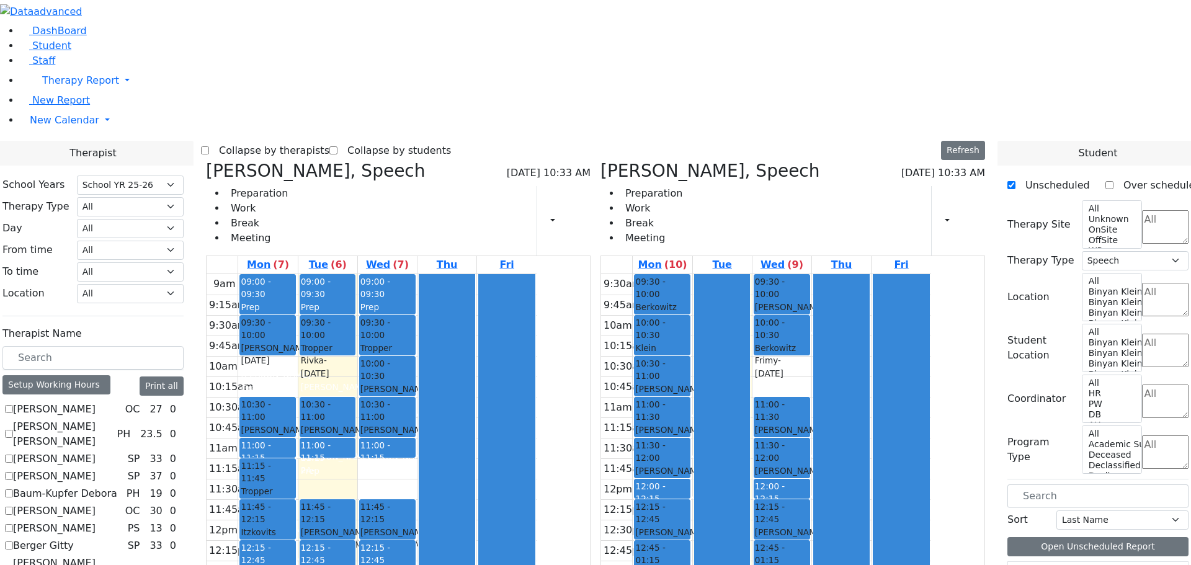
click at [675, 161] on h3 "Katz Bina, Speech" at bounding box center [710, 171] width 220 height 21
click at [600, 161] on icon at bounding box center [600, 171] width 0 height 20
checkbox input "false"
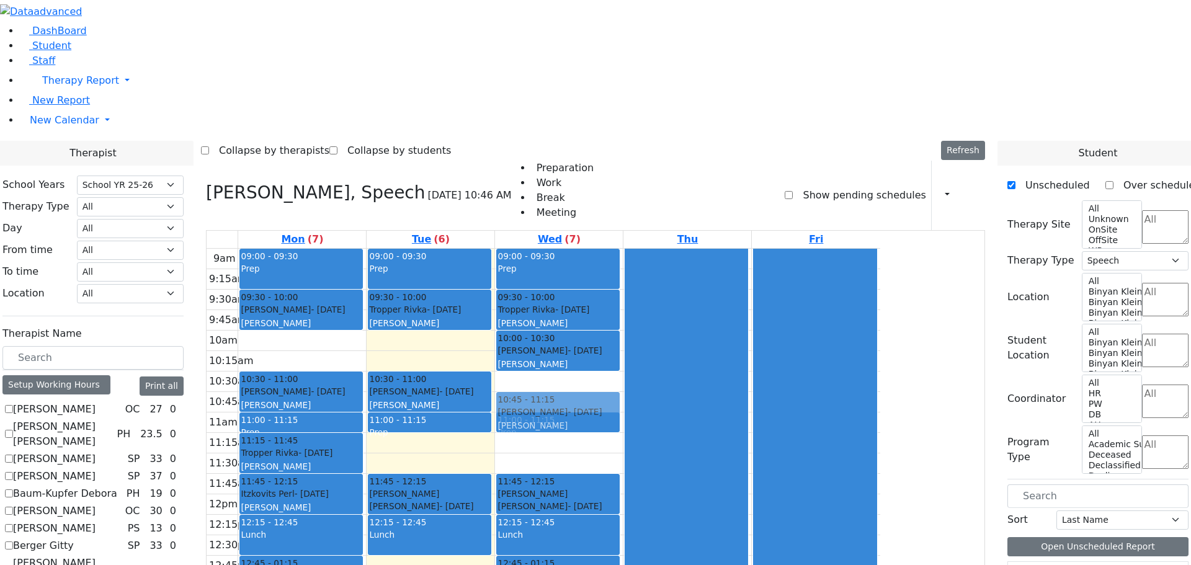
drag, startPoint x: 616, startPoint y: 204, endPoint x: 615, endPoint y: 223, distance: 18.6
click at [615, 249] on div "9am 9:15am 9:30am 9:45am 10am 10:15am 10:30am 10:45am 11am 11:15am 11:30am 11:4…" at bounding box center [542, 494] width 673 height 491
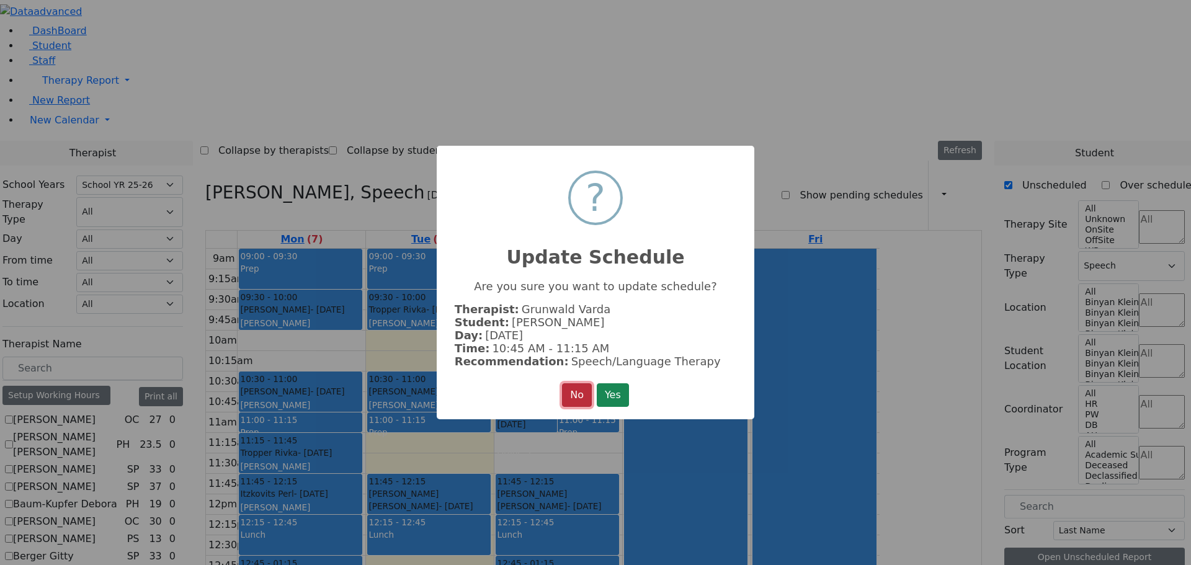
click at [580, 389] on button "No" at bounding box center [577, 395] width 30 height 24
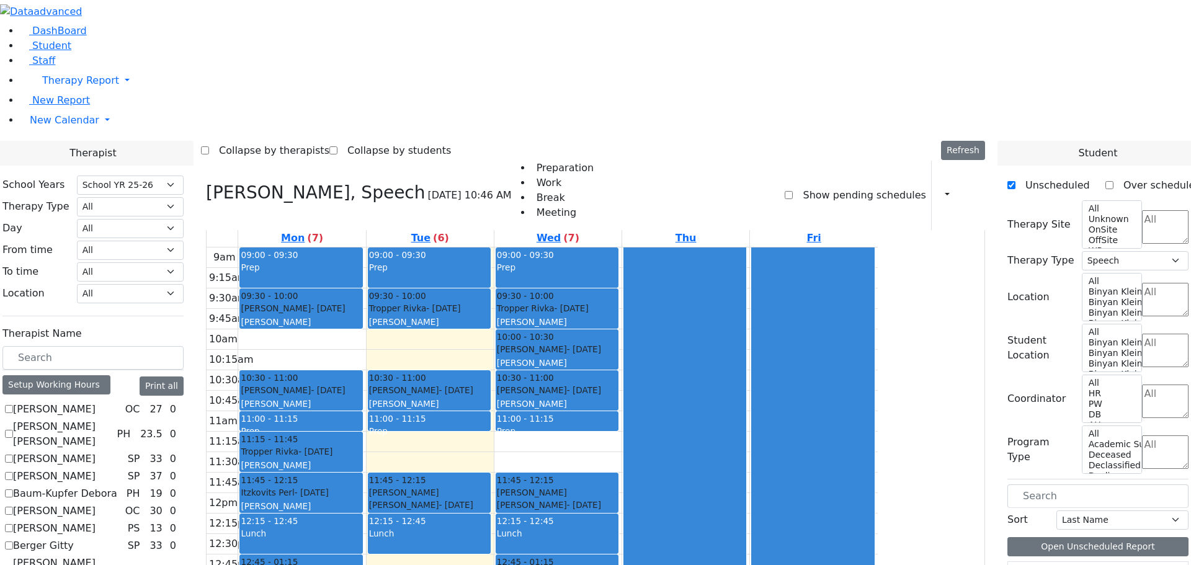
scroll to position [310, 0]
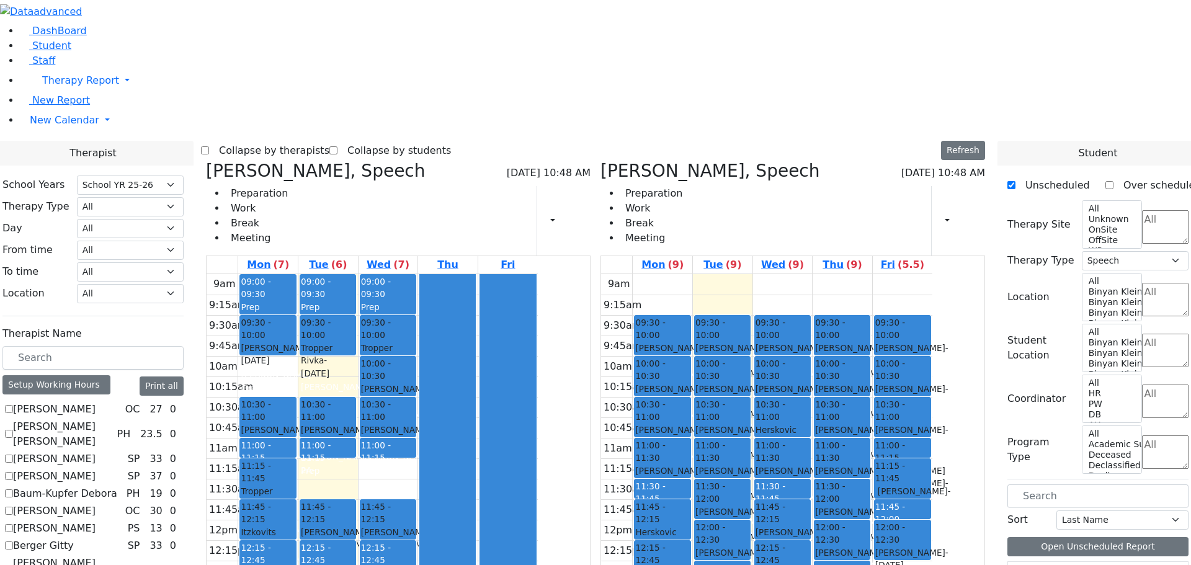
checkbox input "false"
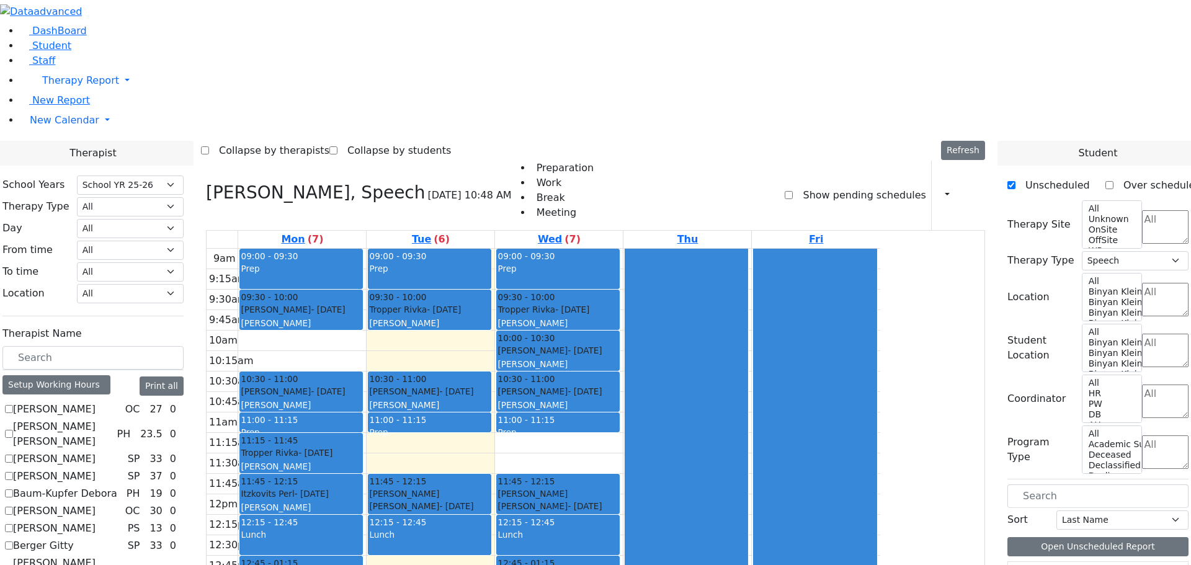
scroll to position [372, 0]
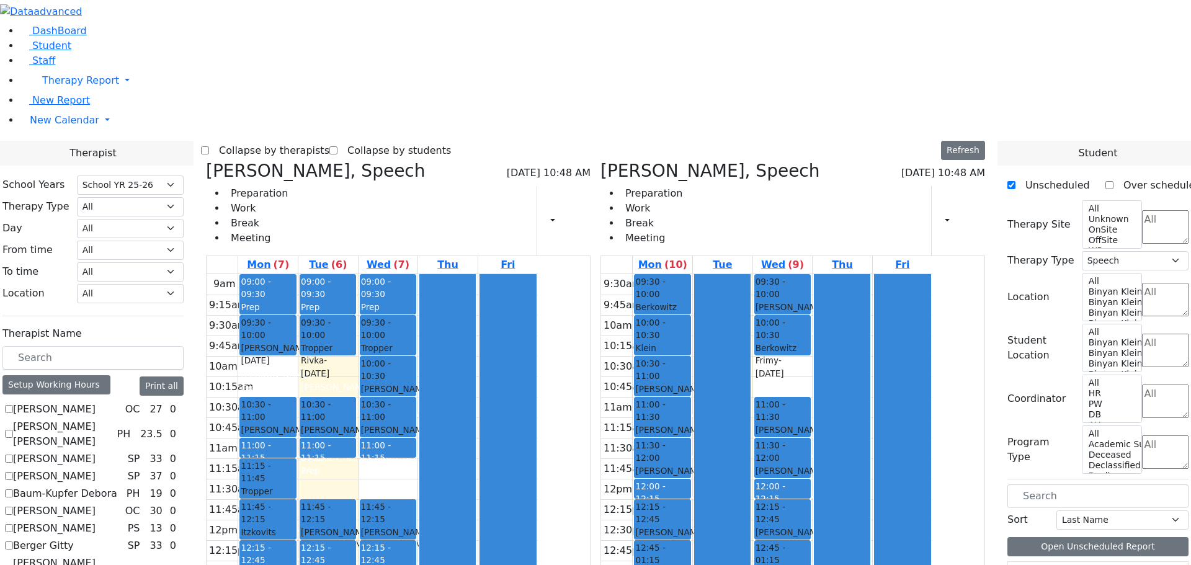
checkbox input "false"
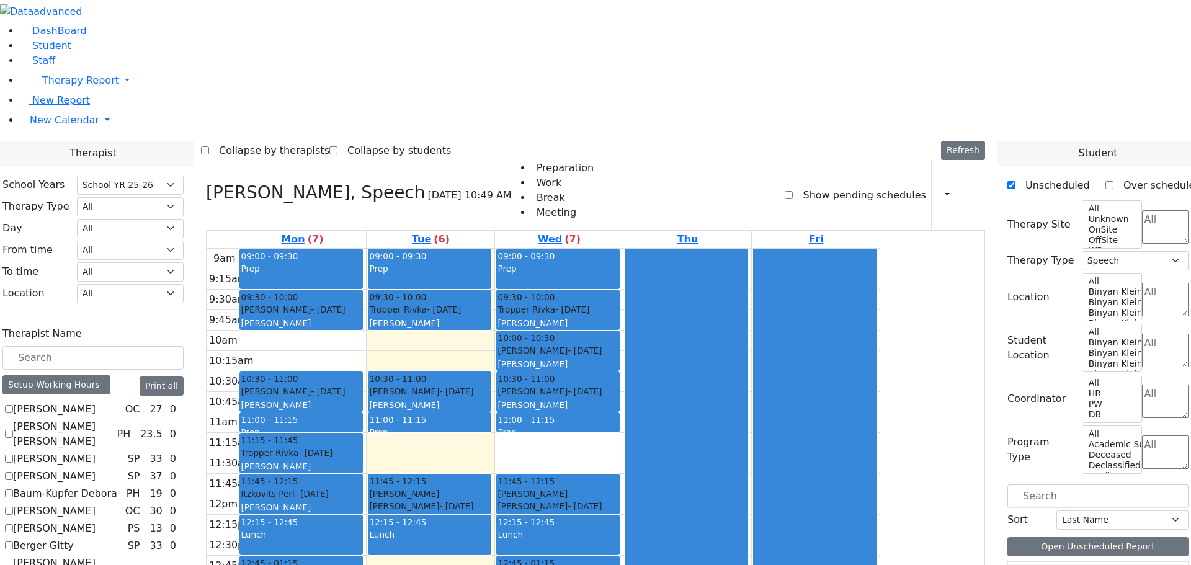
scroll to position [434, 0]
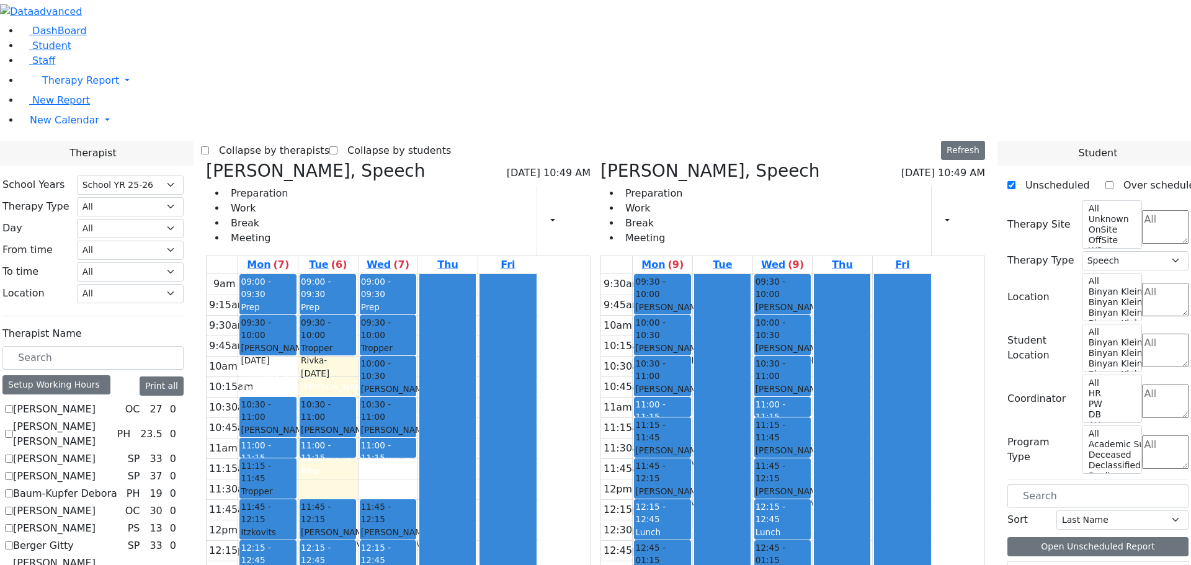
checkbox input "false"
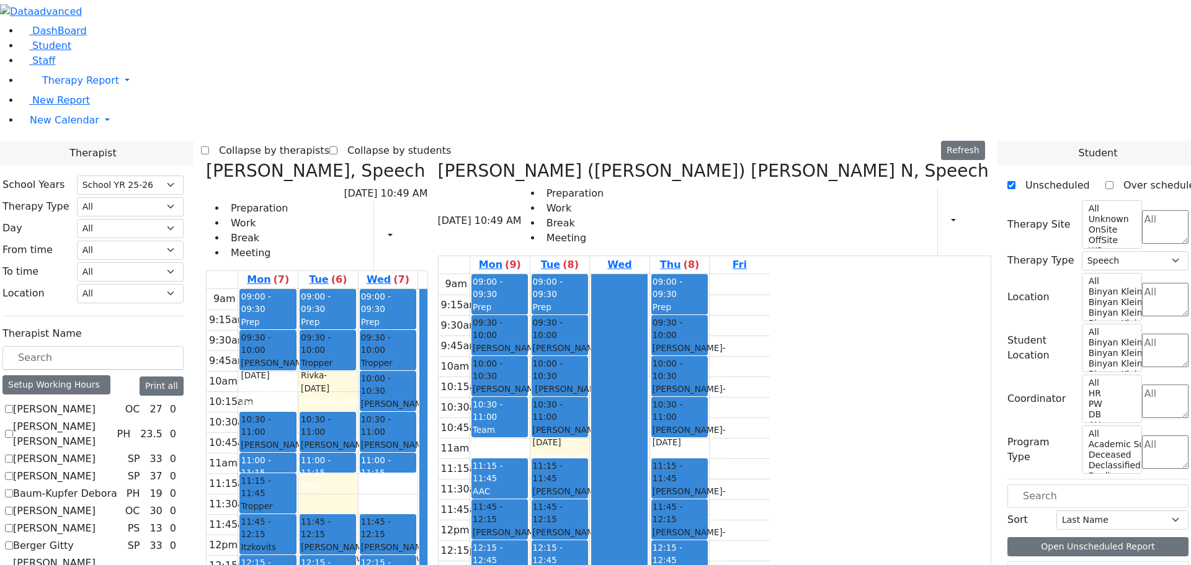
checkbox input "false"
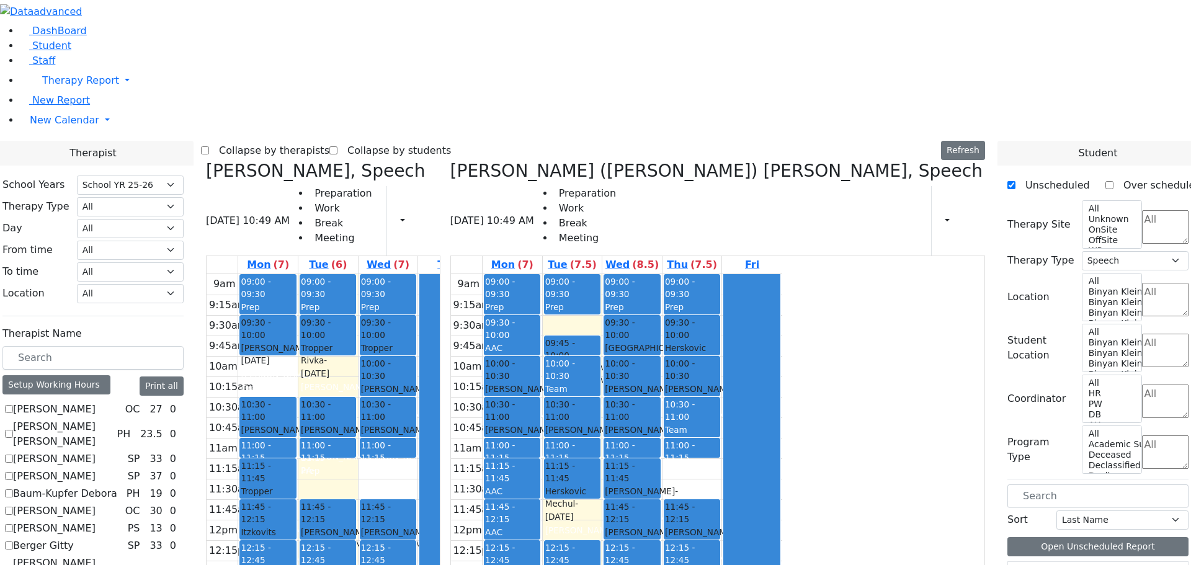
checkbox input "false"
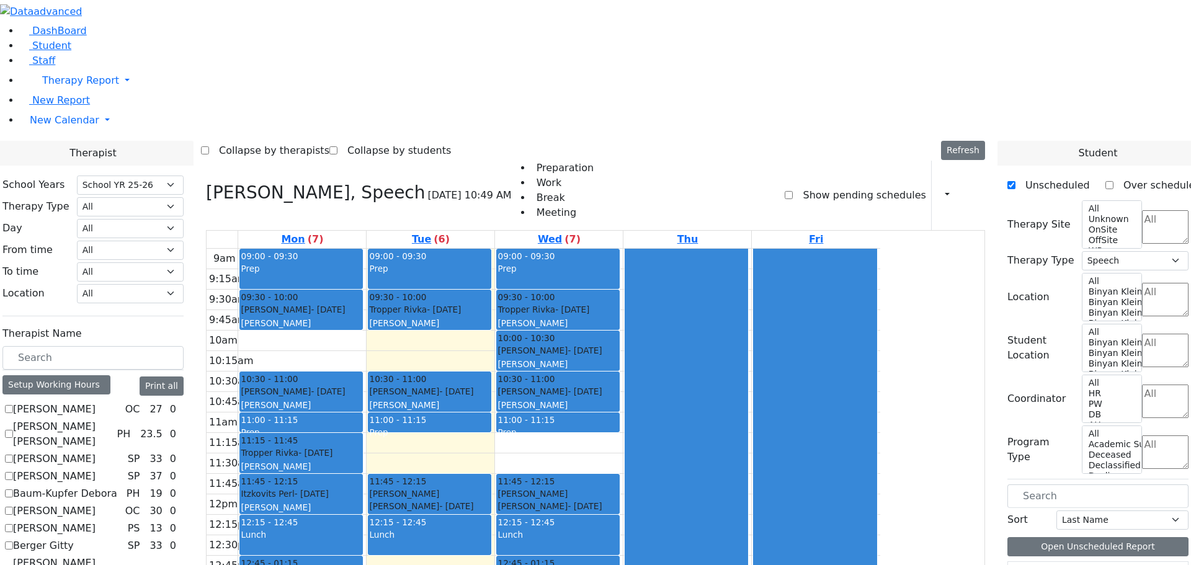
scroll to position [682, 0]
checkbox input "true"
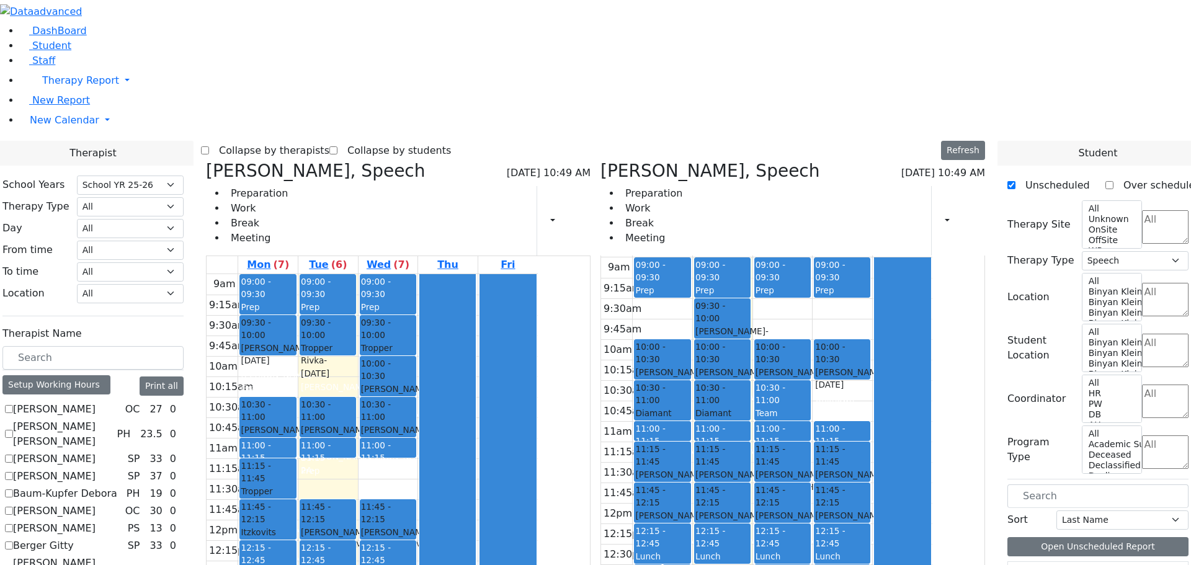
scroll to position [868, 0]
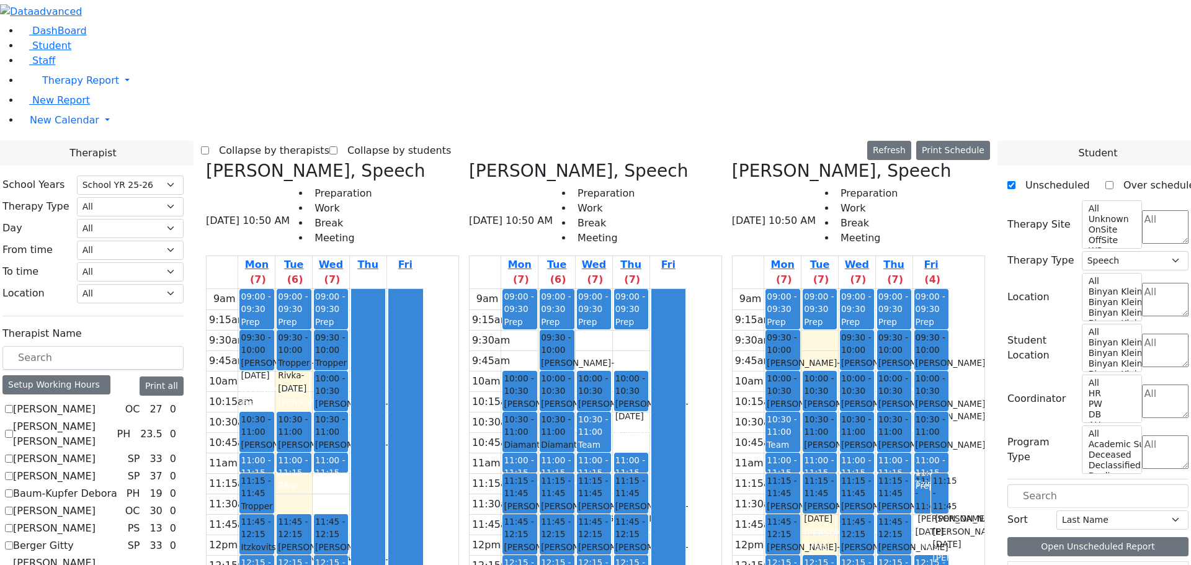
click at [780, 161] on div "Steinberg Fagey, Speech 09/02/2025 10:50 AM Preparation Work Break Meeting Mon …" at bounding box center [858, 455] width 263 height 589
click at [732, 161] on icon at bounding box center [732, 171] width 0 height 20
checkbox input "false"
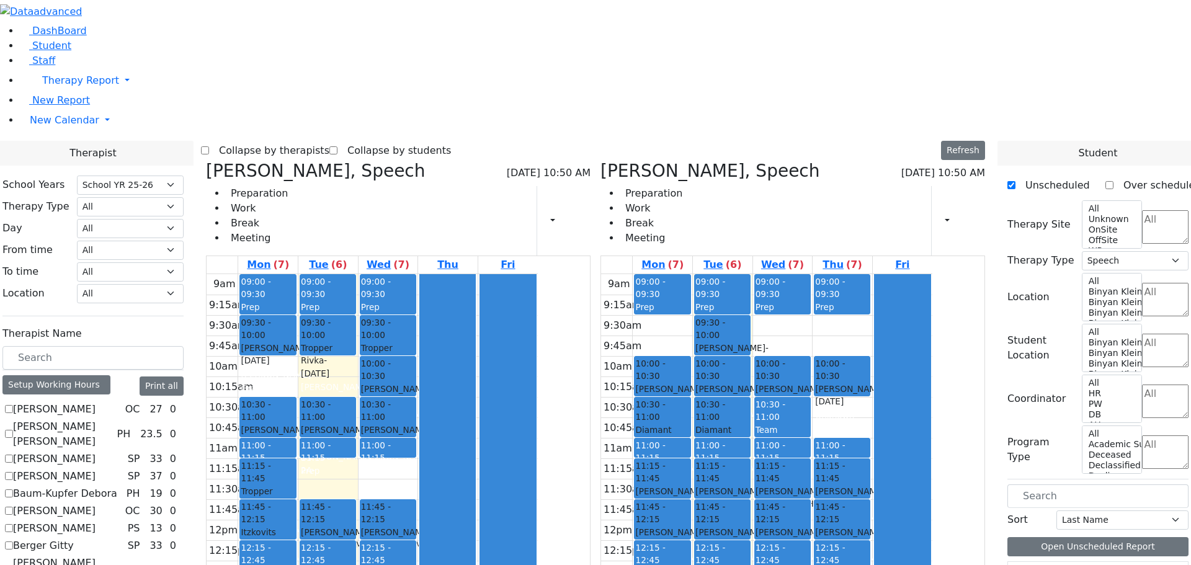
checkbox input "true"
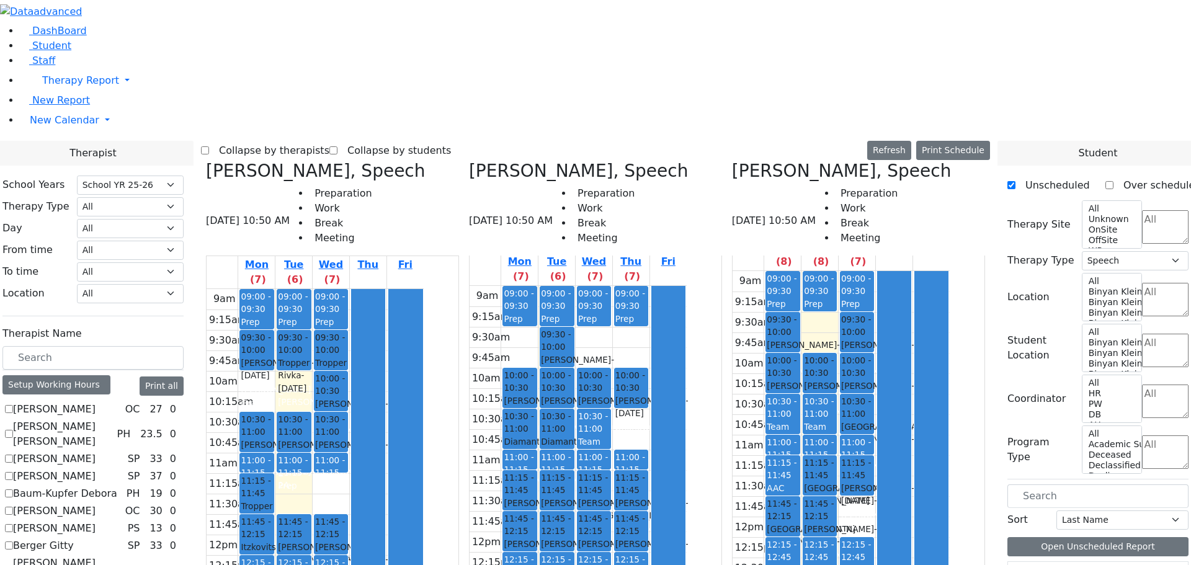
scroll to position [0, 0]
drag, startPoint x: 647, startPoint y: 431, endPoint x: 646, endPoint y: 445, distance: 14.4
click at [646, 445] on div "9am 9:15am 9:30am 9:45am 10am 10:15am 10:30am 10:45am 11am 11:15am 11:30am 11:4…" at bounding box center [577, 534] width 217 height 491
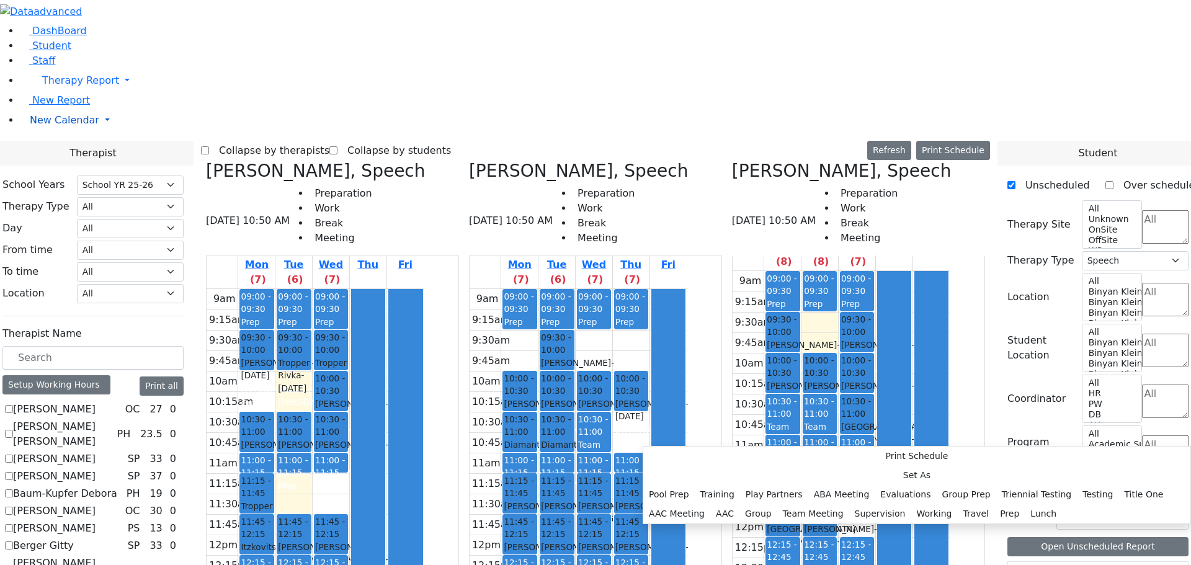
click at [42, 133] on link "New Calendar" at bounding box center [605, 120] width 1171 height 25
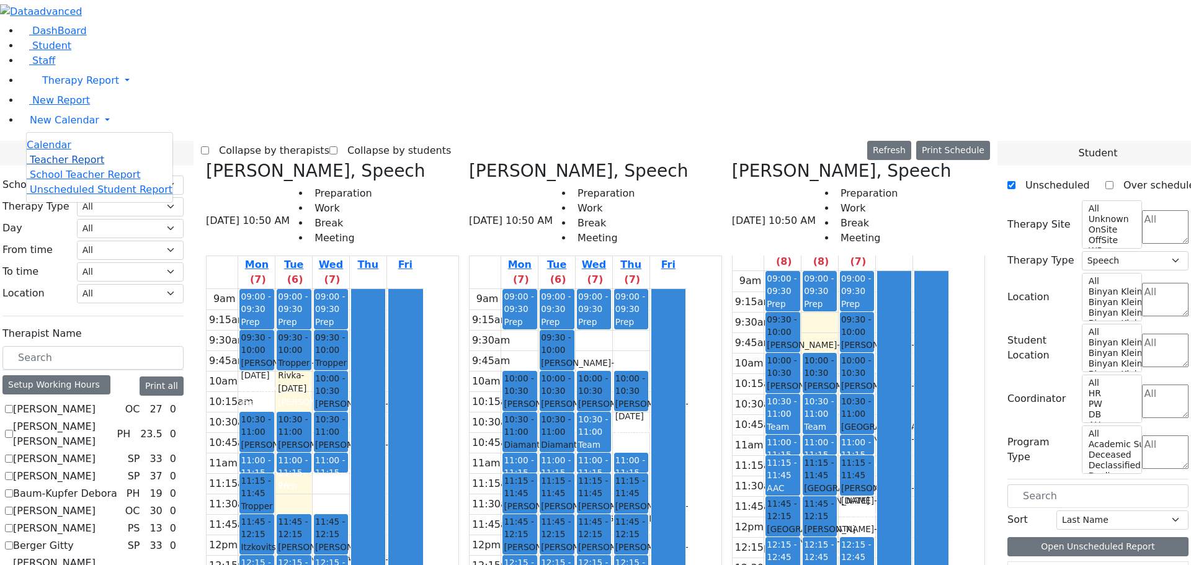
click at [53, 166] on span "Teacher Report" at bounding box center [67, 160] width 74 height 12
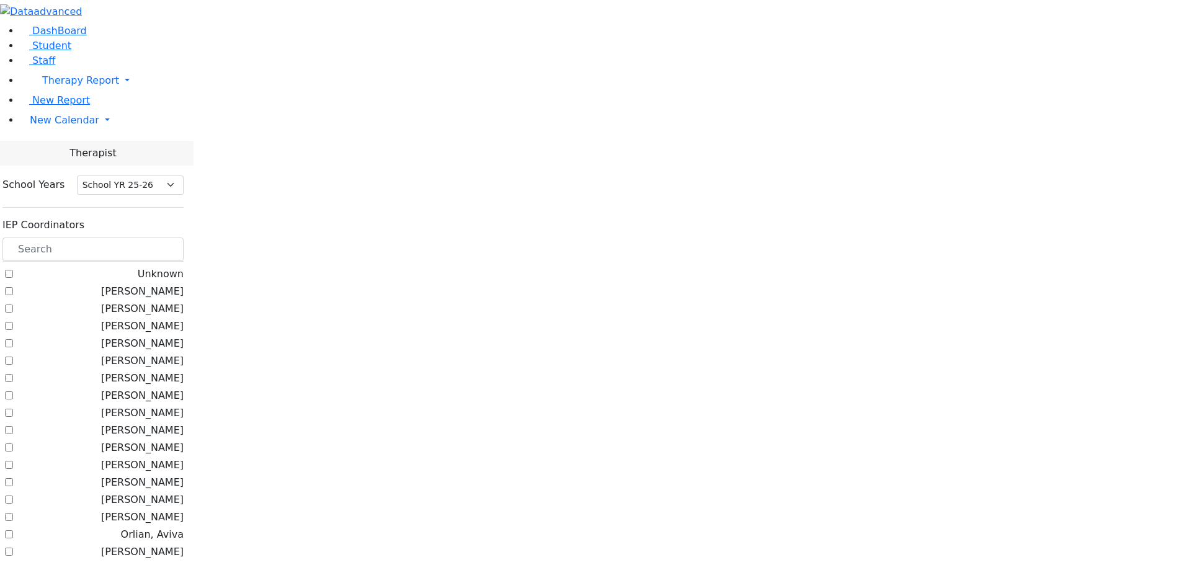
select select "212"
click at [156, 440] on label "[PERSON_NAME]" at bounding box center [142, 447] width 82 height 15
click at [13, 443] on input "[PERSON_NAME]" at bounding box center [9, 447] width 8 height 8
checkbox input "true"
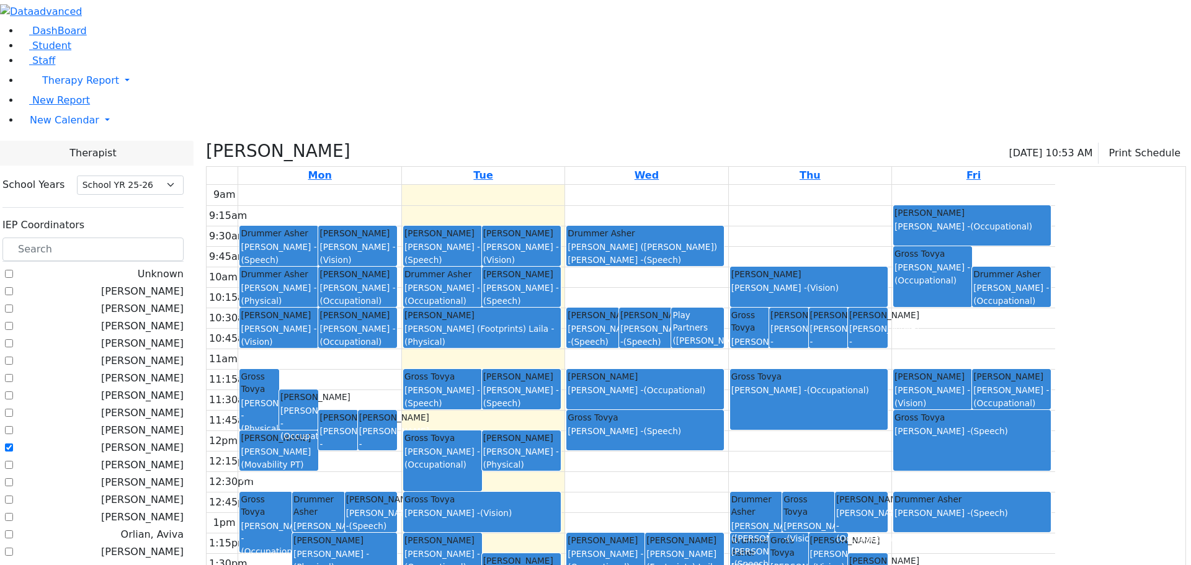
drag, startPoint x: 521, startPoint y: 147, endPoint x: 520, endPoint y: 175, distance: 27.9
click at [397, 267] on link "Kaufman Joel Kenig Shira - (Occupational)" at bounding box center [357, 287] width 79 height 40
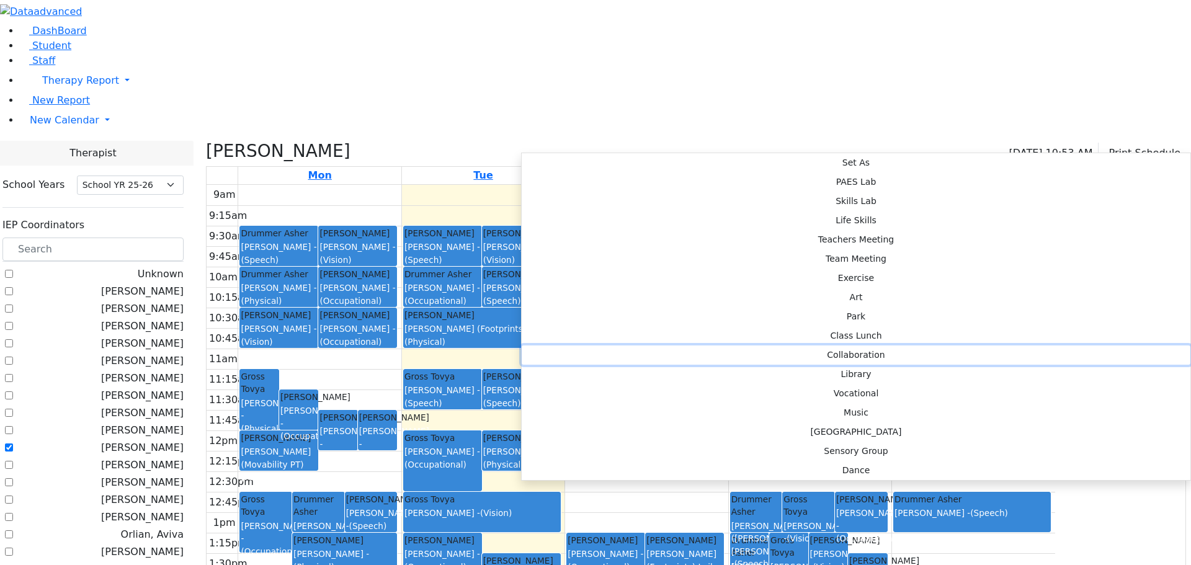
click at [682, 345] on button "Collaboration" at bounding box center [856, 354] width 668 height 19
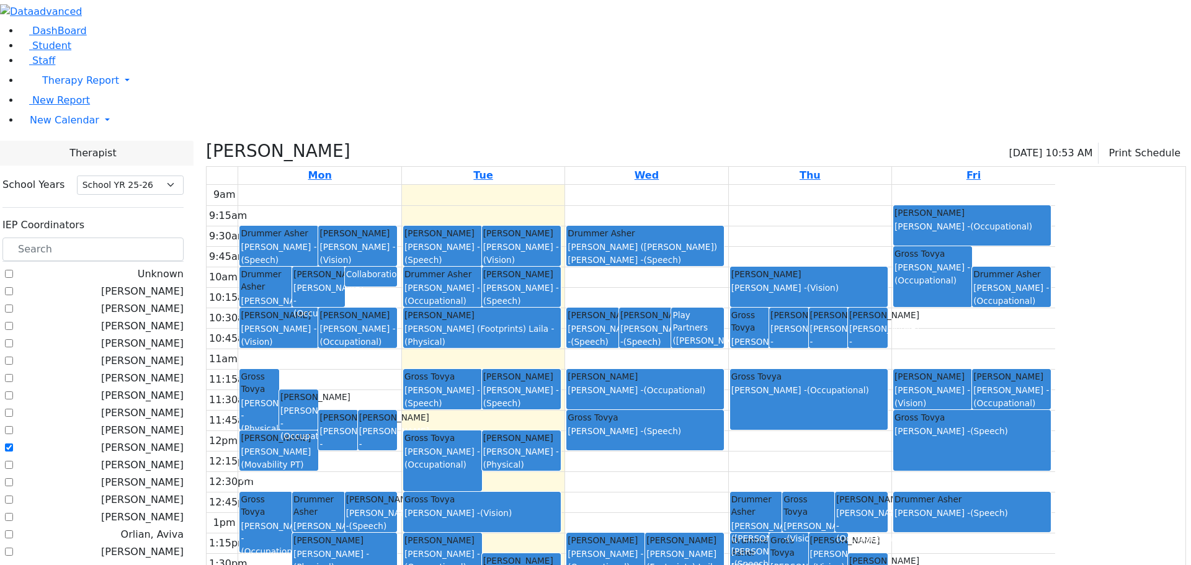
click at [561, 267] on link "Lorincz Shimon Wolner Miriam - (Speech)" at bounding box center [521, 287] width 79 height 40
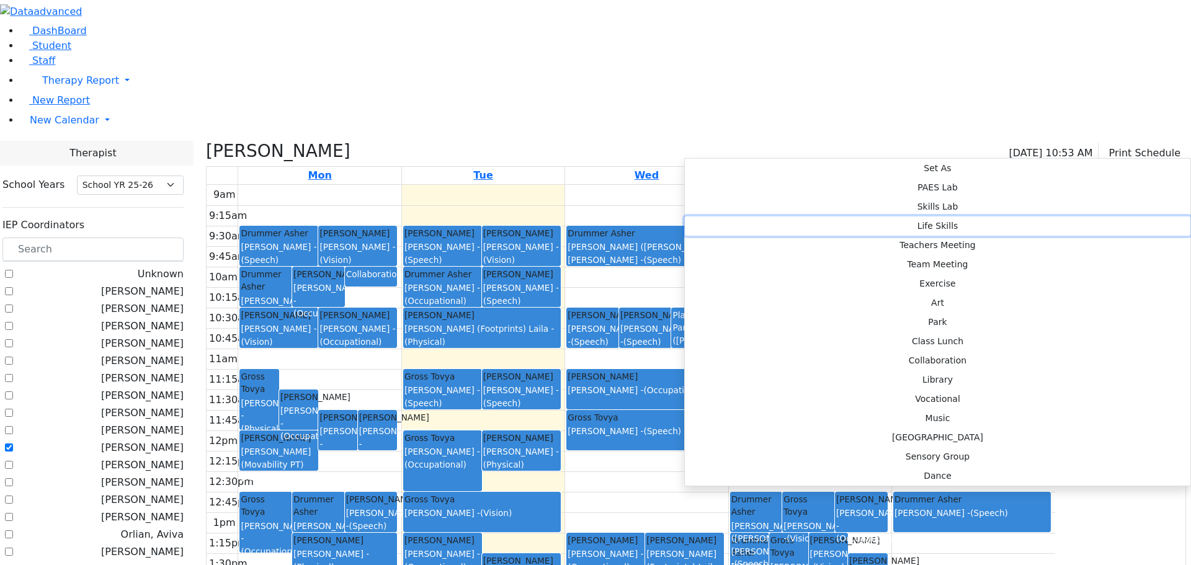
click at [833, 216] on button "Life Skills" at bounding box center [937, 225] width 505 height 19
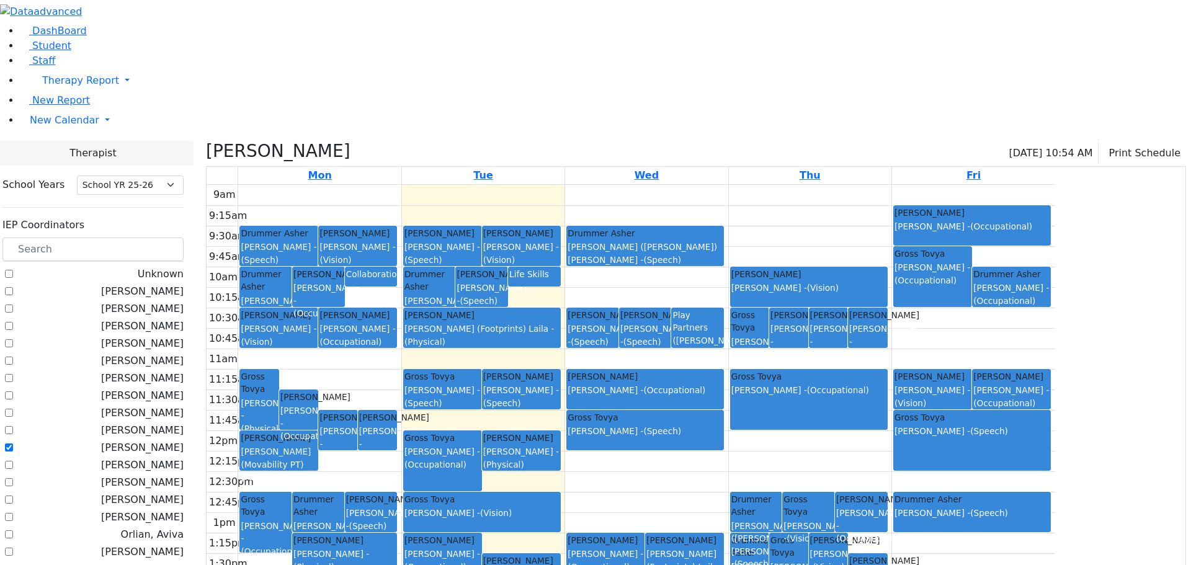
drag, startPoint x: 685, startPoint y: 458, endPoint x: 685, endPoint y: 476, distance: 18.0
click at [685, 476] on div "9am 9:15am 9:30am 9:45am 10am 10:15am 10:30am 10:45am 11am 11:15am 11:30am 11:4…" at bounding box center [630, 430] width 848 height 491
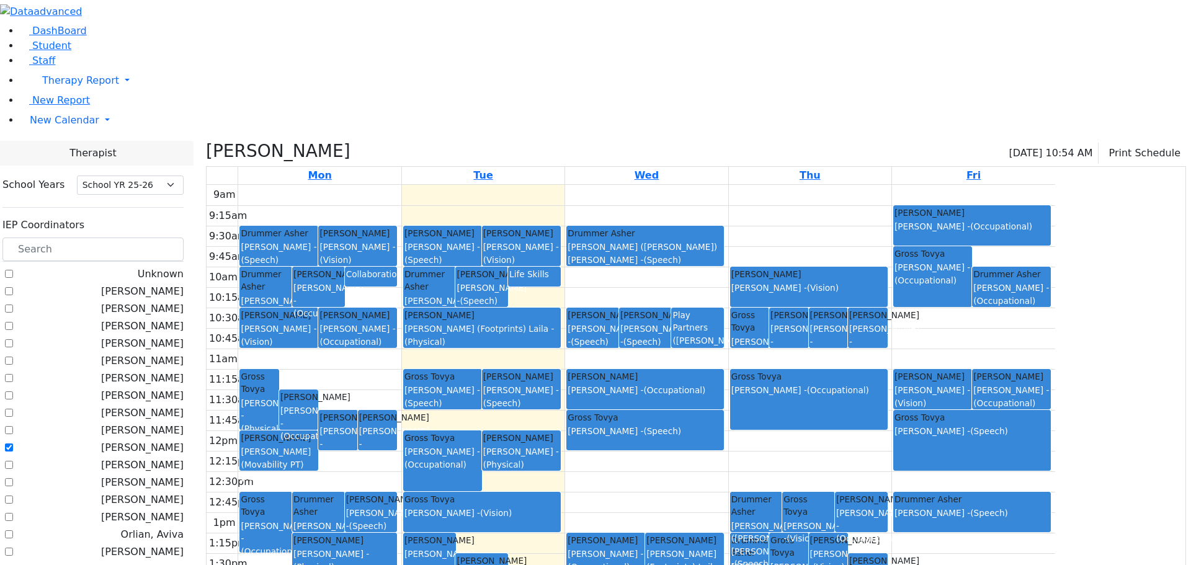
drag, startPoint x: 824, startPoint y: 203, endPoint x: 824, endPoint y: 153, distance: 50.2
click at [824, 185] on div "9am 9:15am 9:30am 9:45am 10am 10:15am 10:30am 10:45am 11am 11:15am 11:30am 11:4…" at bounding box center [630, 430] width 848 height 491
drag, startPoint x: 806, startPoint y: 199, endPoint x: 810, endPoint y: 151, distance: 48.6
click at [810, 185] on div "9am 9:15am 9:30am 9:45am 10am 10:15am 10:30am 10:45am 11am 11:15am 11:30am 11:4…" at bounding box center [630, 430] width 848 height 491
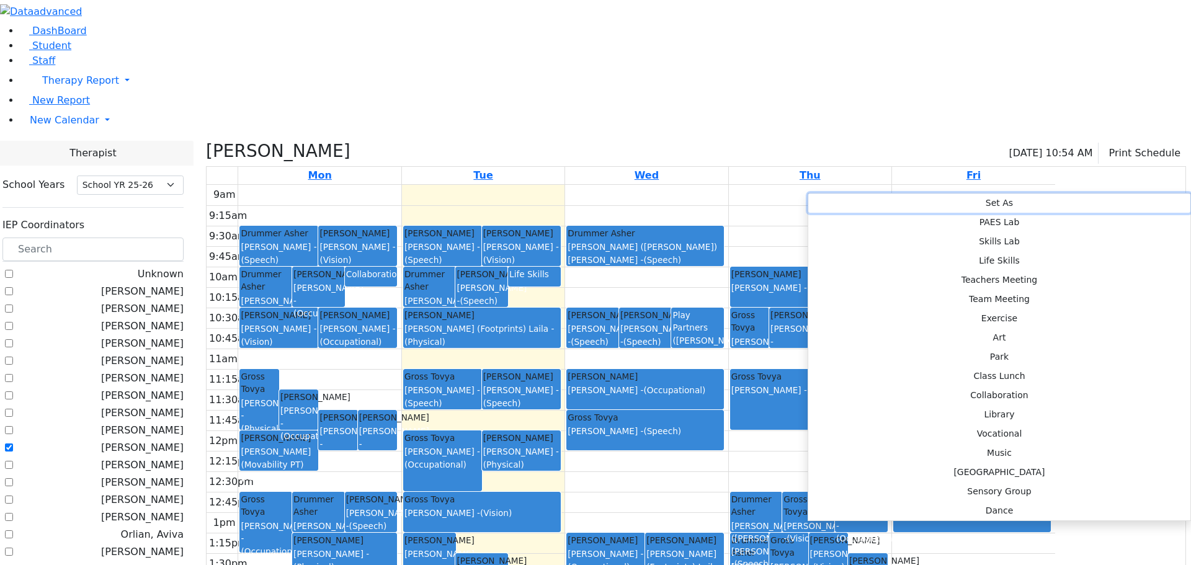
click at [815, 198] on button "Set As" at bounding box center [999, 202] width 382 height 19
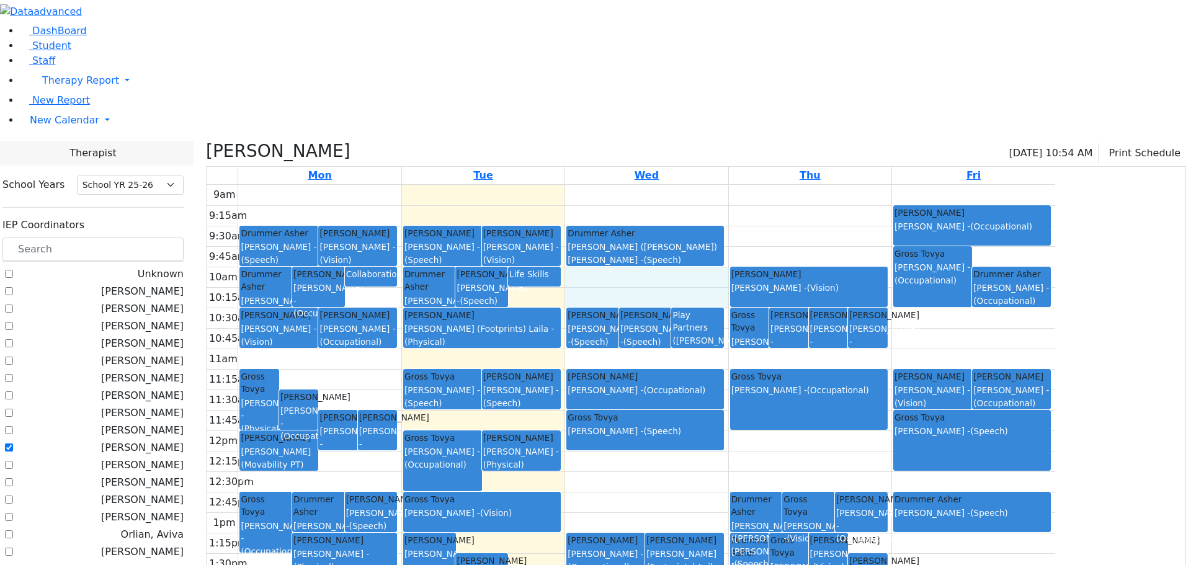
drag, startPoint x: 819, startPoint y: 151, endPoint x: 819, endPoint y: 162, distance: 11.8
click at [819, 185] on div "9am 9:15am 9:30am 9:45am 10am 10:15am 10:30am 10:45am 11am 11:15am 11:30am 11:4…" at bounding box center [630, 430] width 848 height 491
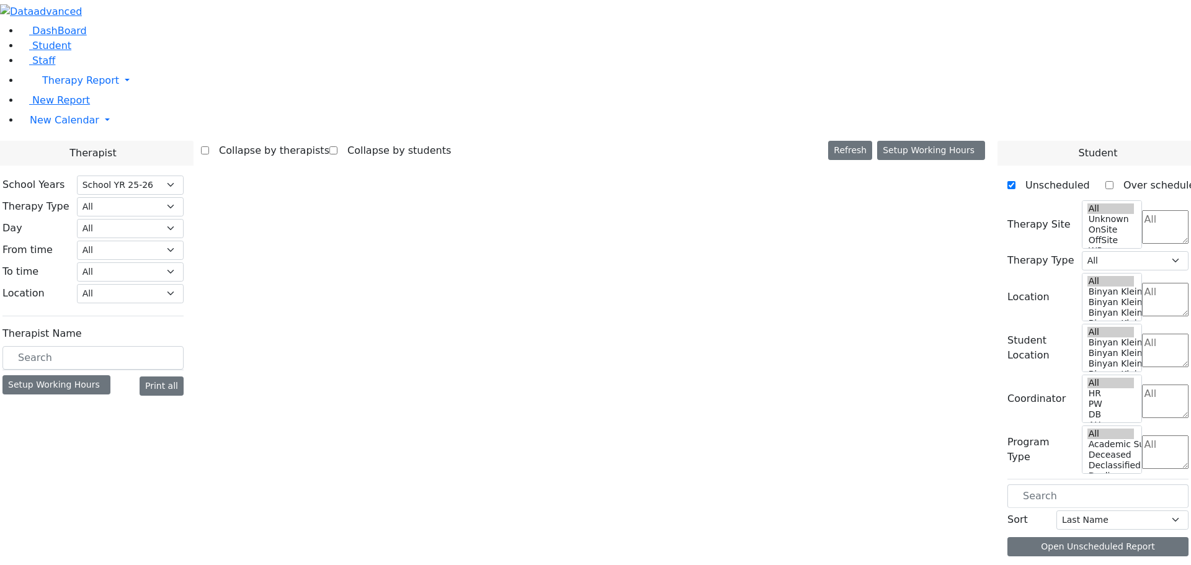
select select "212"
select select "3"
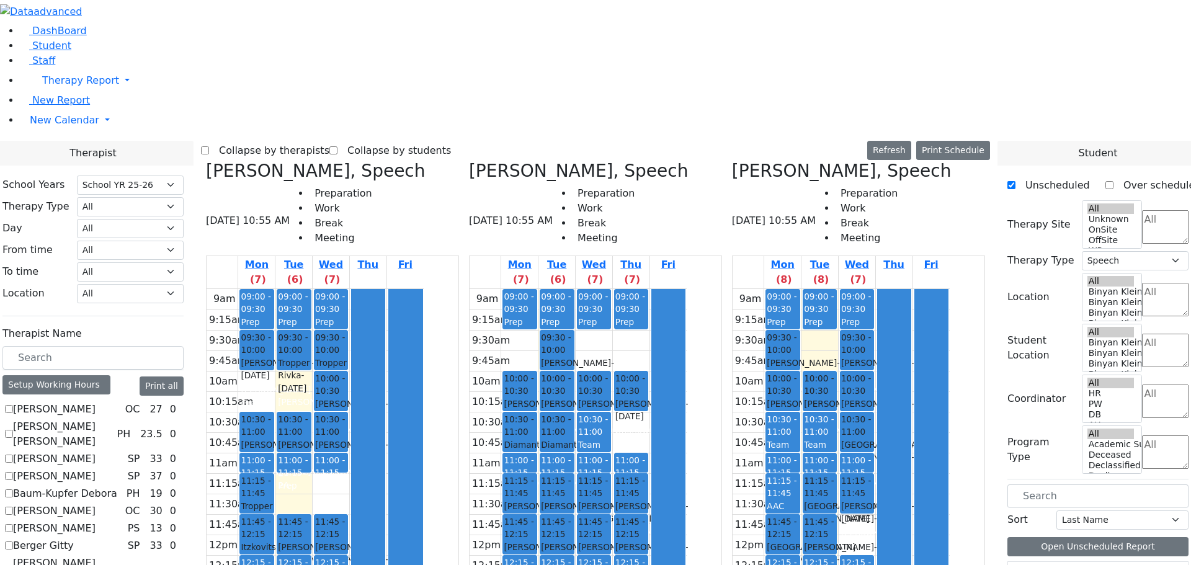
scroll to position [186, 0]
checkbox input "true"
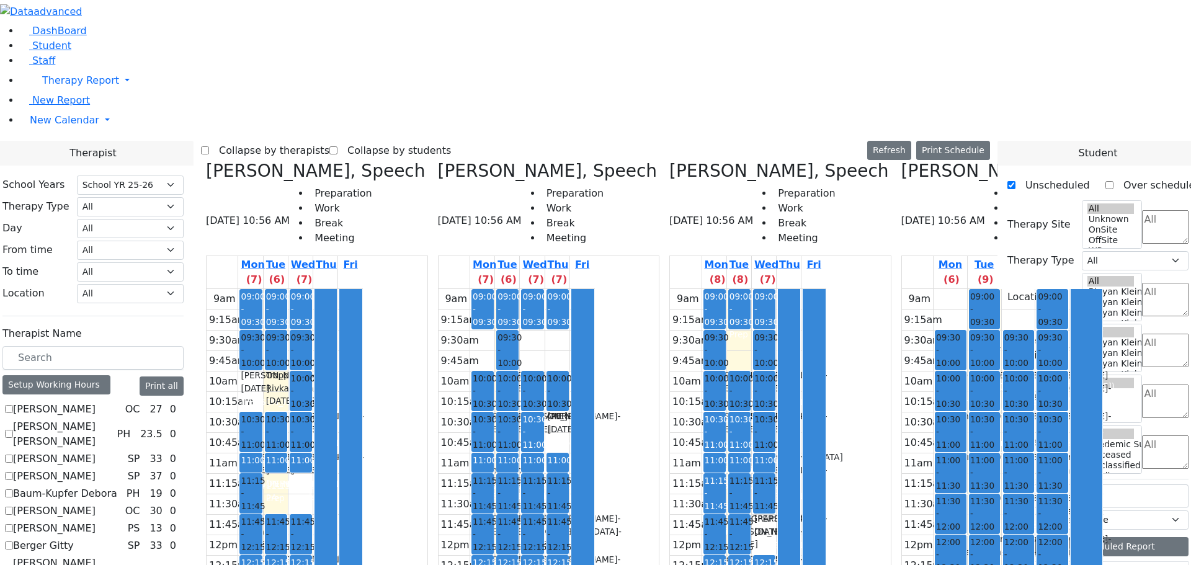
click at [901, 161] on icon at bounding box center [901, 171] width 0 height 20
select select "3"
checkbox input "false"
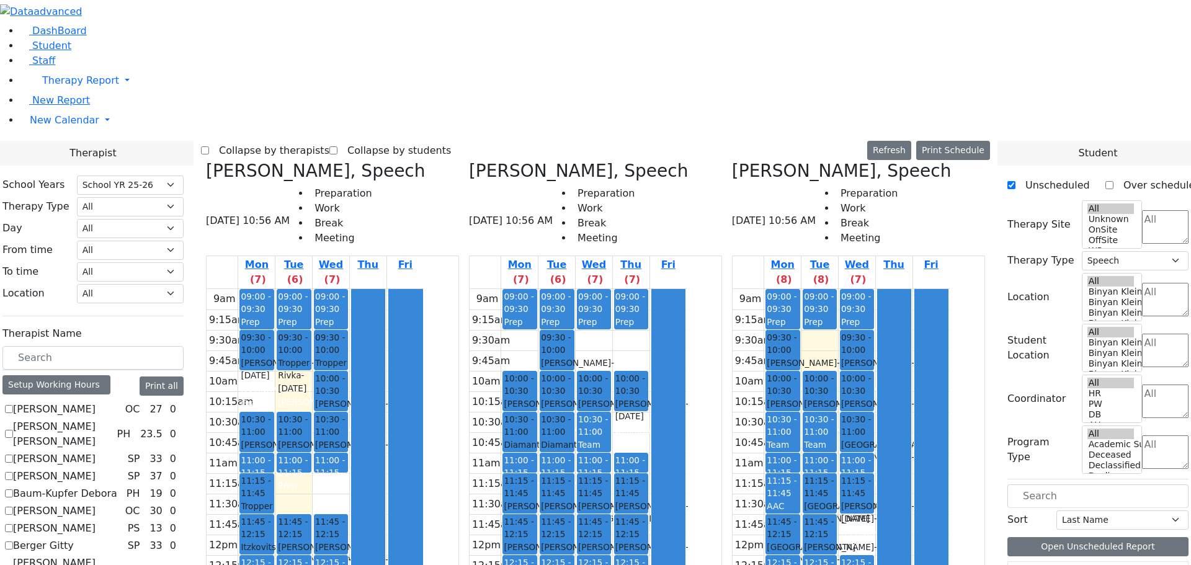
scroll to position [620, 0]
checkbox input "true"
select select
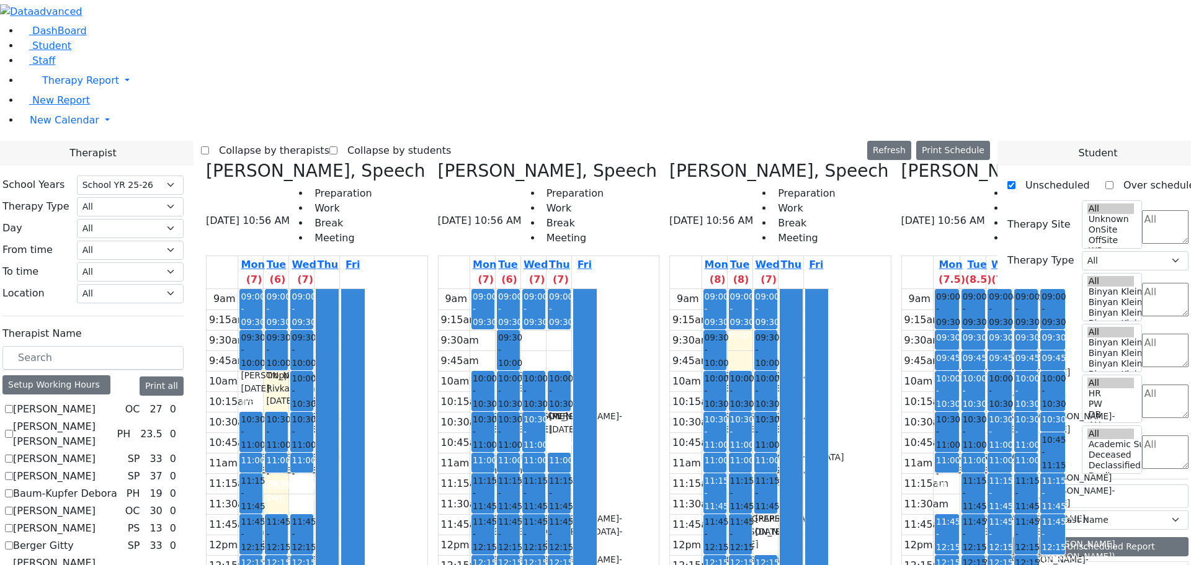
click at [669, 161] on icon at bounding box center [669, 171] width 0 height 20
checkbox input "false"
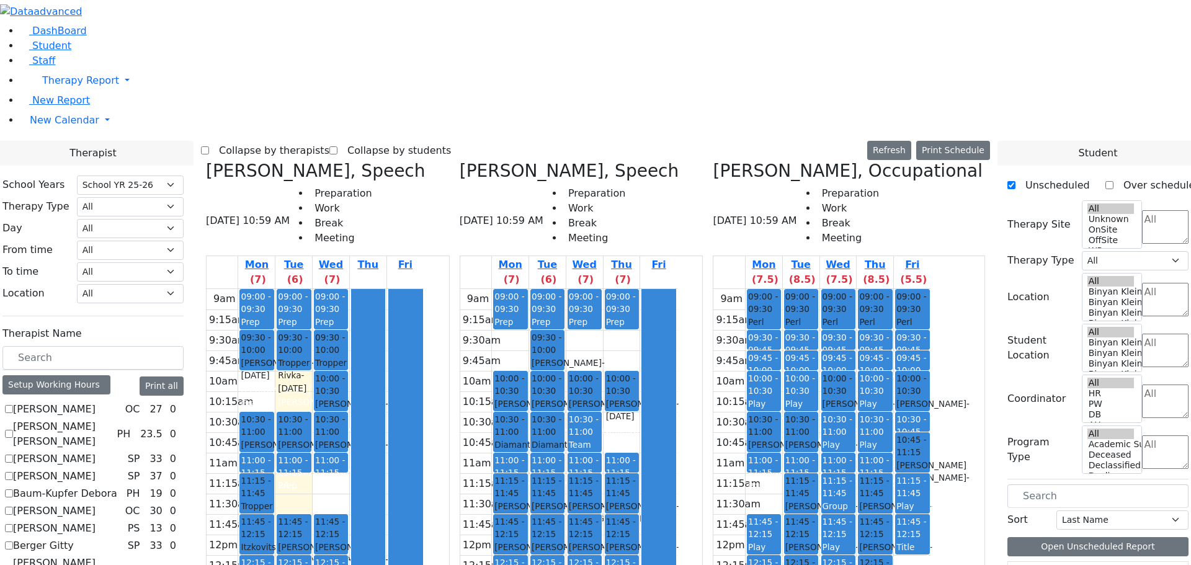
click at [460, 161] on icon at bounding box center [460, 171] width 0 height 20
checkbox input "false"
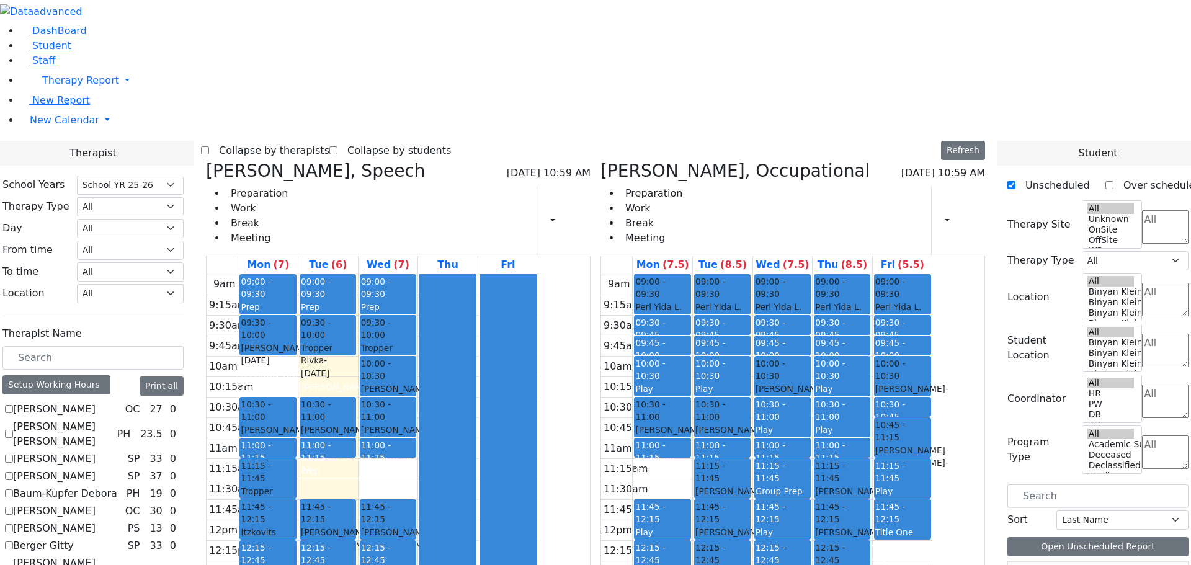
click at [206, 161] on icon at bounding box center [206, 171] width 0 height 20
select select "1"
checkbox input "false"
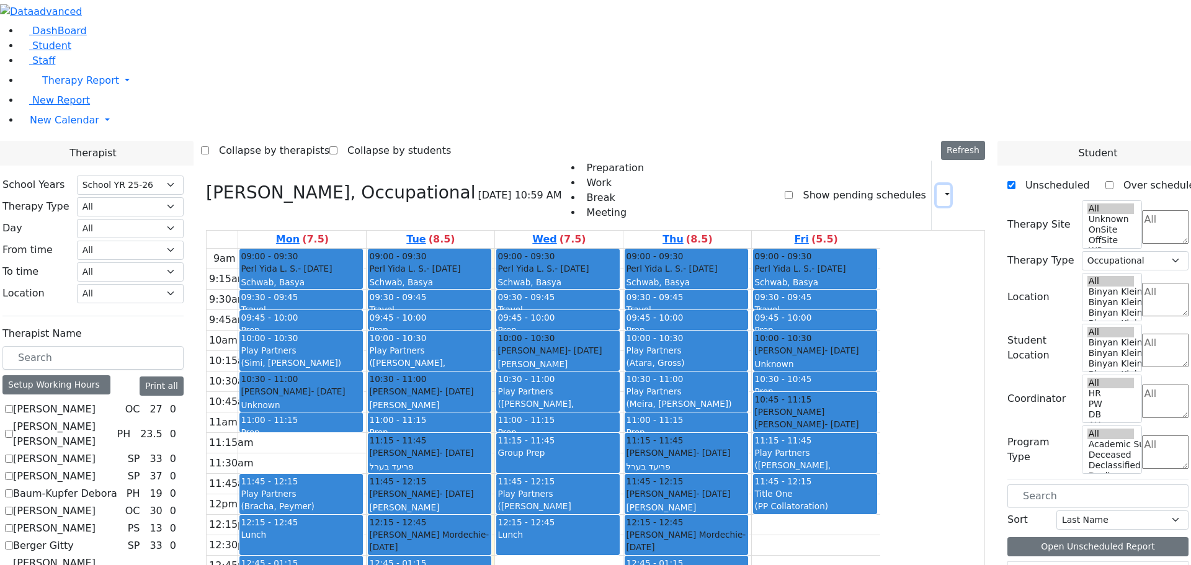
click at [938, 185] on button "button" at bounding box center [943, 195] width 14 height 21
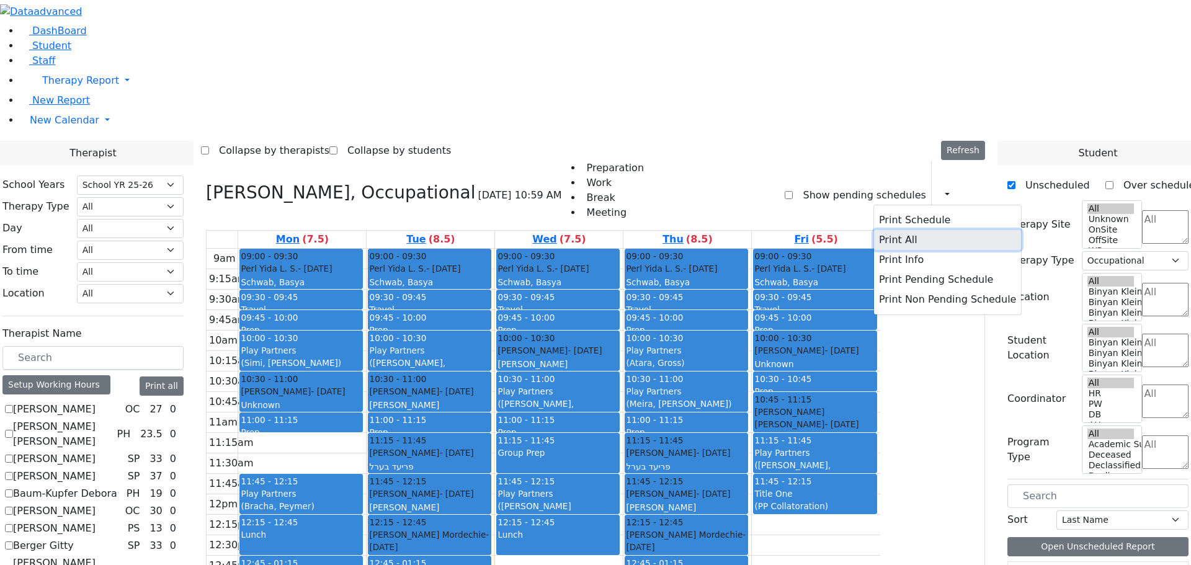
click at [884, 230] on button "Print All" at bounding box center [947, 240] width 147 height 20
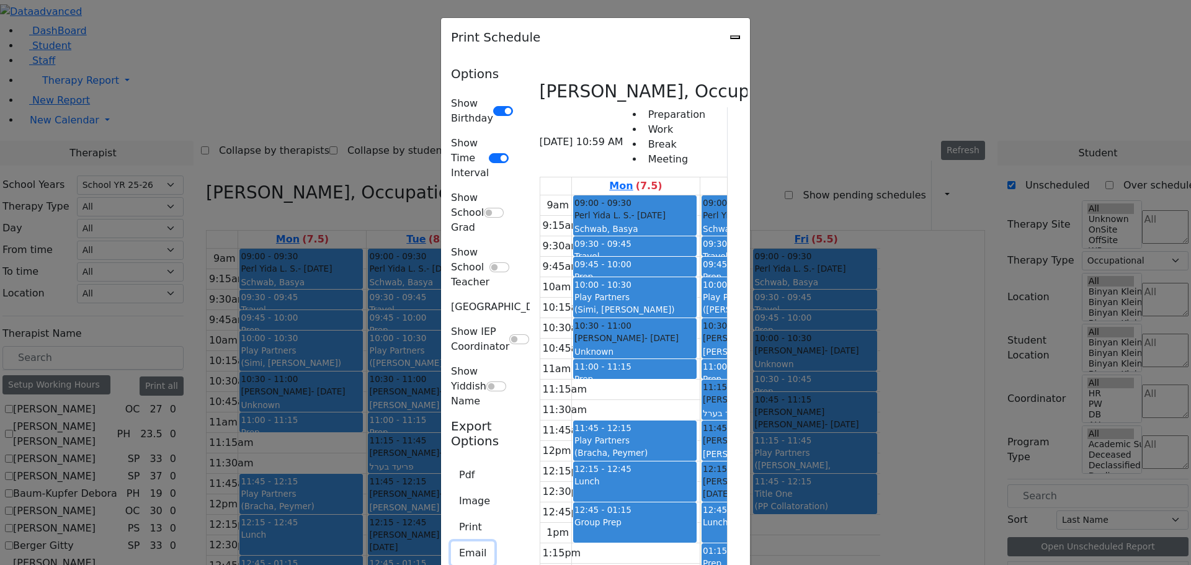
click at [451, 541] on button "Email" at bounding box center [472, 553] width 43 height 24
type input "[EMAIL_ADDRESS][DOMAIN_NAME]"
type textarea "This is schedule for [PERSON_NAME]"
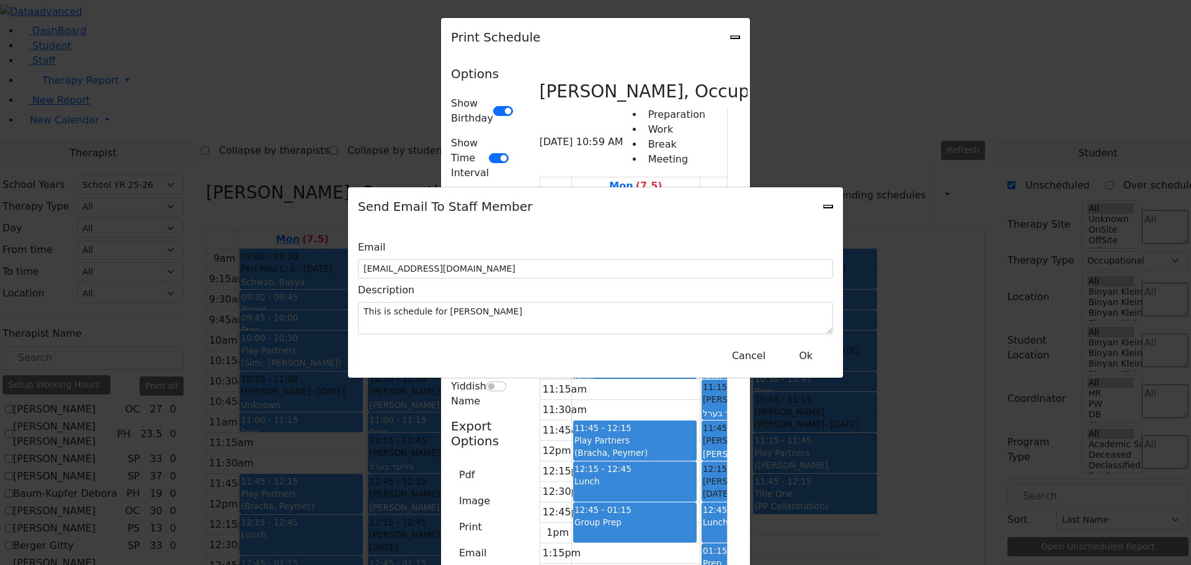
click at [180, 261] on div "Send Email To Staff Member Email [EMAIL_ADDRESS][DOMAIN_NAME] Description This …" at bounding box center [595, 282] width 1191 height 565
click at [822, 208] on div "Send Email To Staff Member" at bounding box center [595, 206] width 495 height 38
click at [828, 206] on icon "Close" at bounding box center [828, 206] width 0 height 0
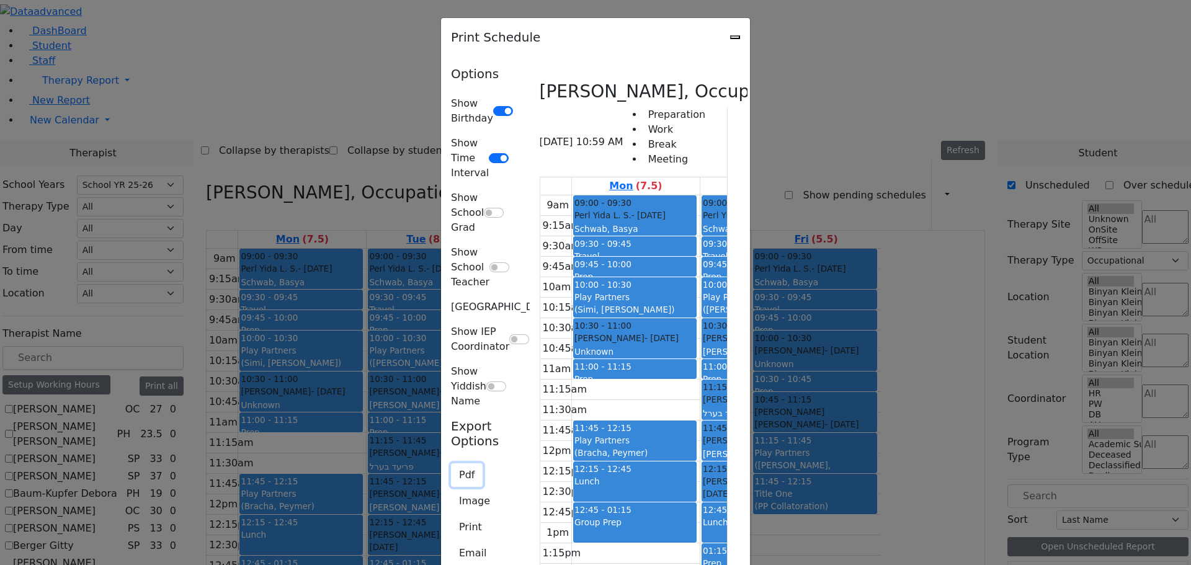
click at [451, 463] on button "Pdf" at bounding box center [467, 475] width 32 height 24
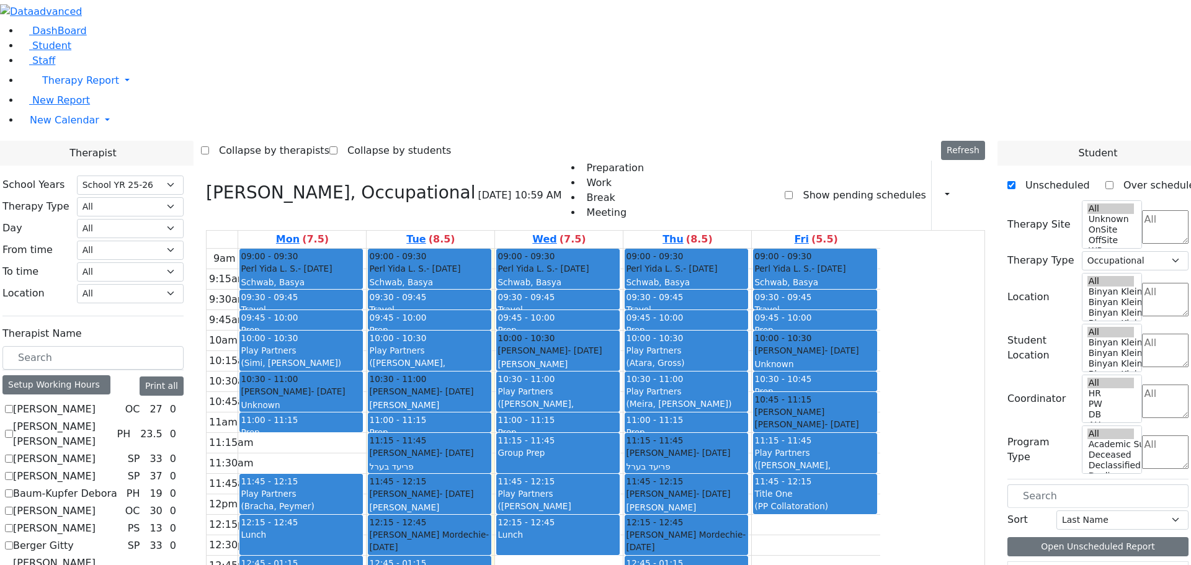
checkbox input "false"
select select
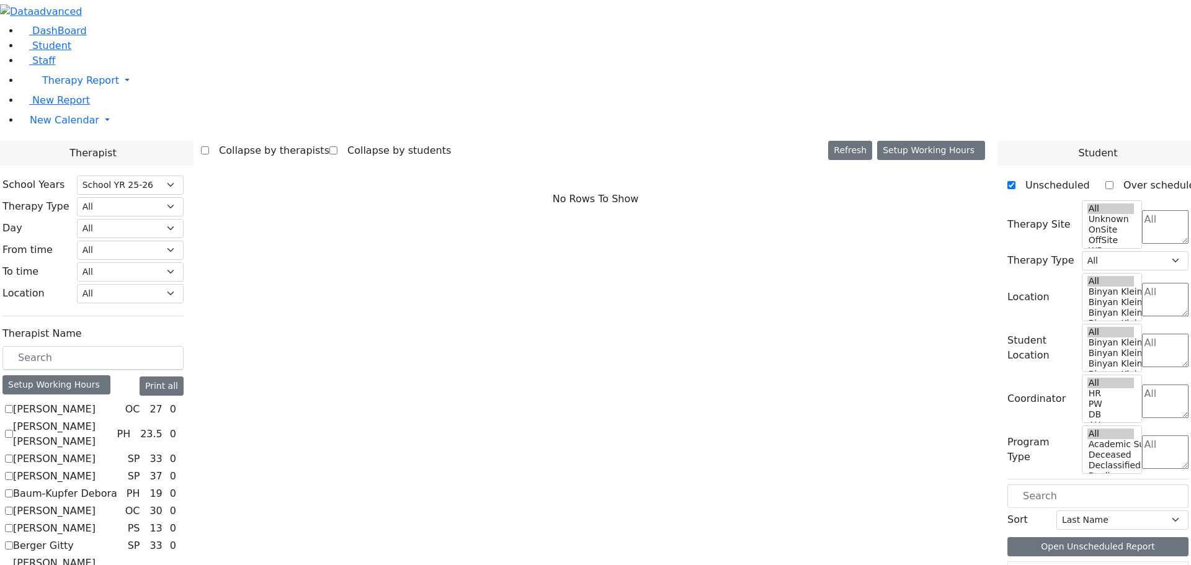
scroll to position [310, 0]
checkbox input "true"
select select "3"
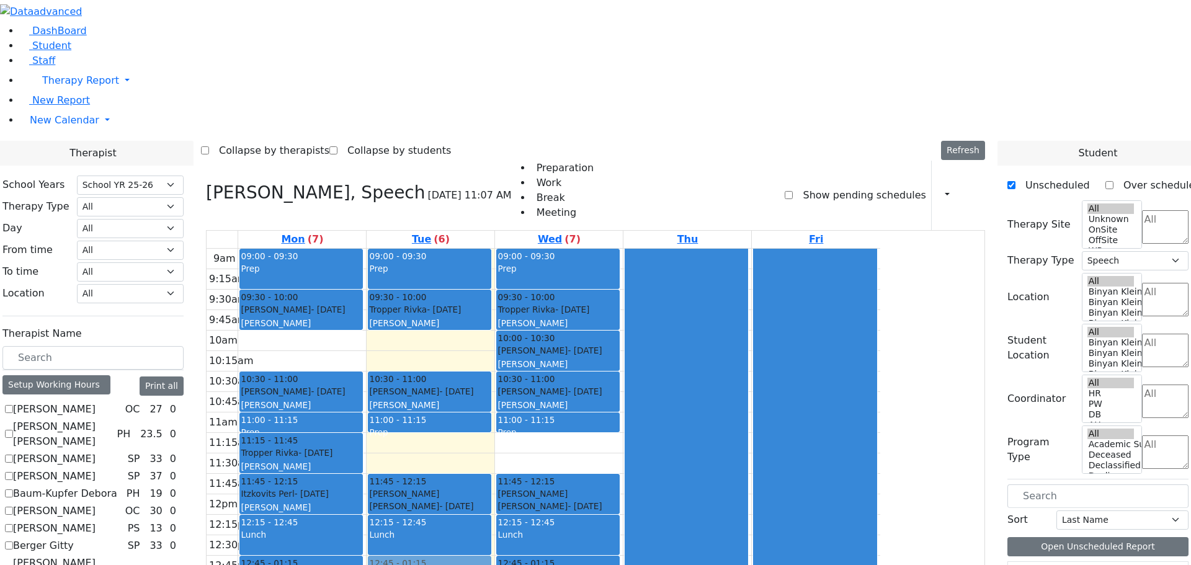
drag, startPoint x: 549, startPoint y: 537, endPoint x: 554, endPoint y: 422, distance: 114.8
click at [494, 422] on div "09:00 - 09:30 Prep 09:30 - 10:00 [PERSON_NAME] - [DATE] [PERSON_NAME] 10:30 - 1…" at bounding box center [430, 494] width 128 height 491
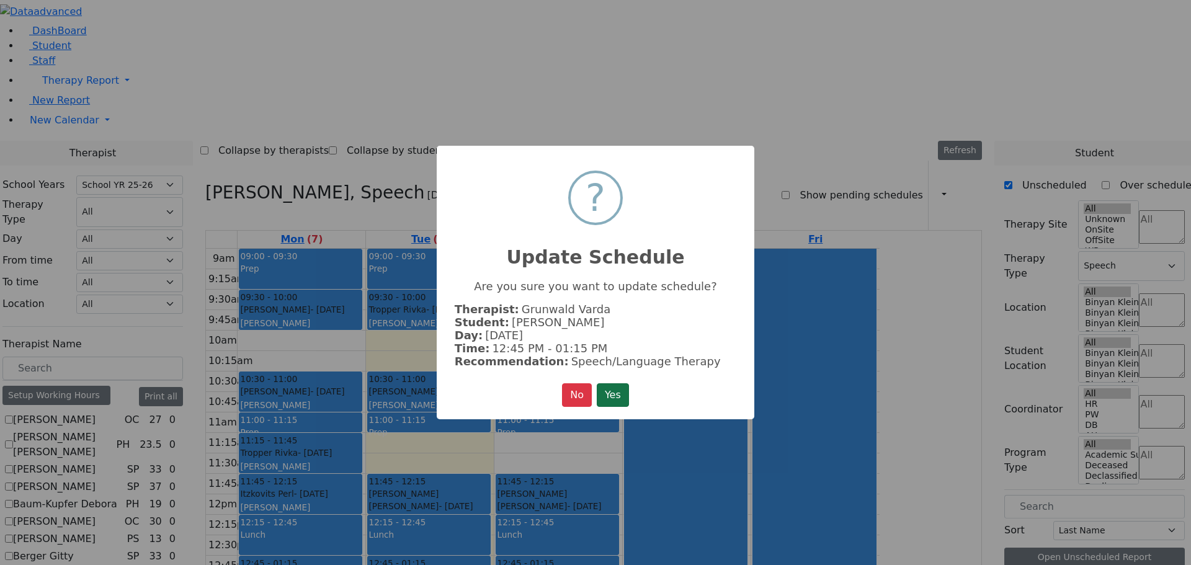
click at [611, 391] on button "Yes" at bounding box center [613, 395] width 32 height 24
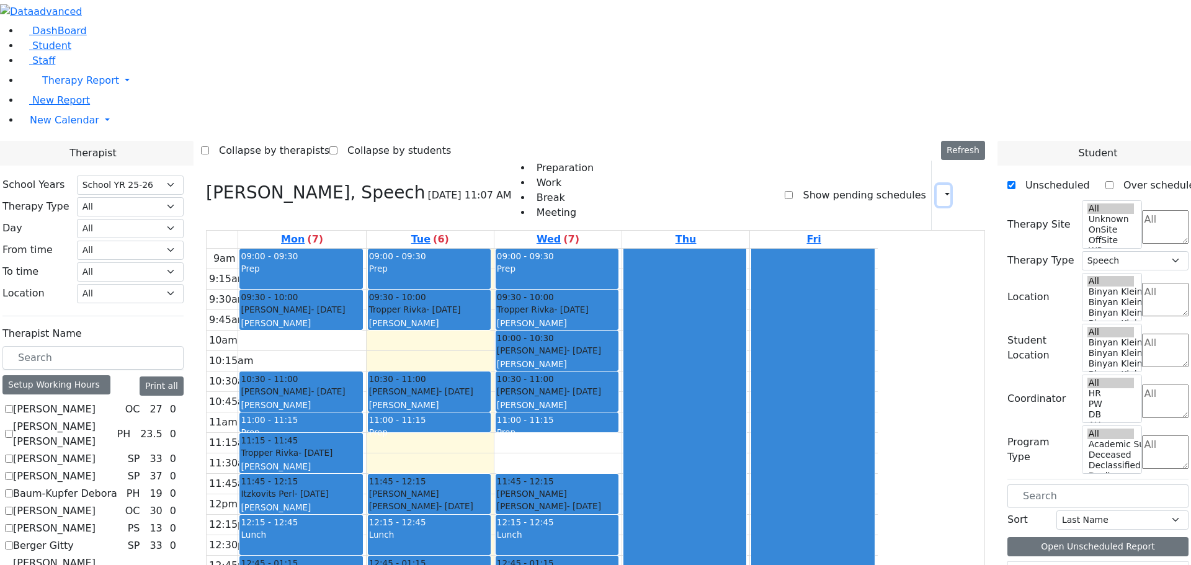
click at [939, 189] on icon "button" at bounding box center [939, 195] width 0 height 12
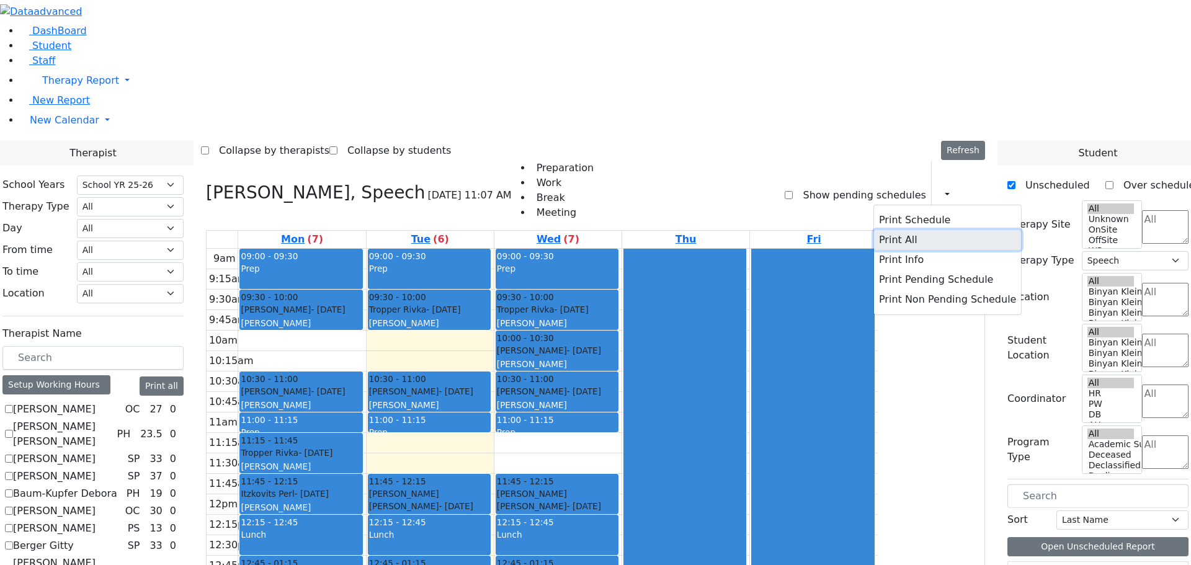
click at [890, 230] on button "Print All" at bounding box center [947, 240] width 147 height 20
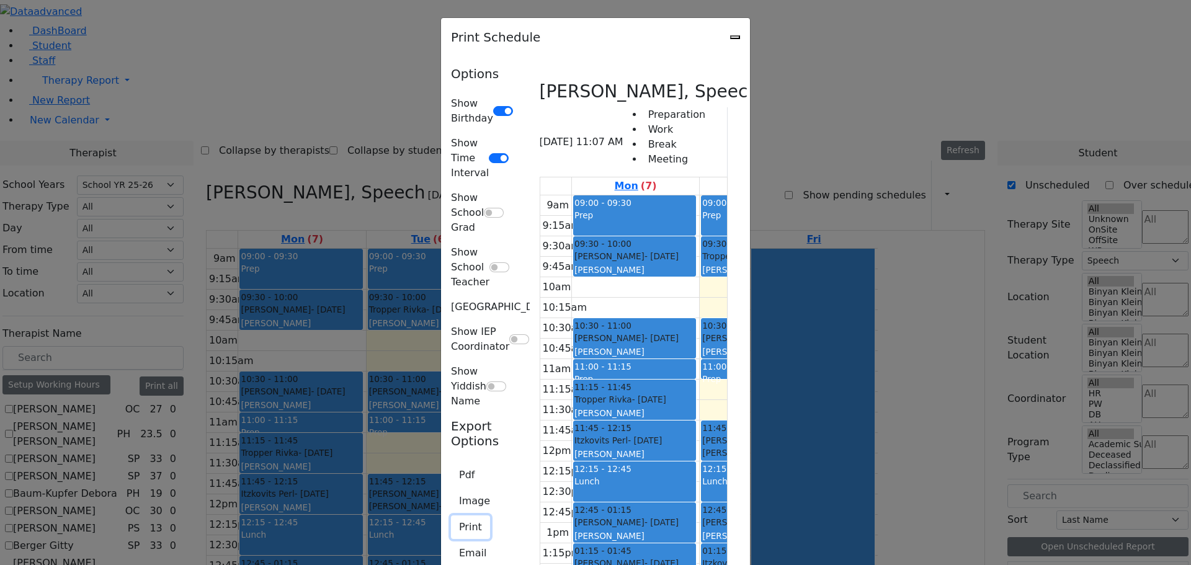
click at [451, 515] on button "Print" at bounding box center [470, 527] width 39 height 24
